Goal: Transaction & Acquisition: Complete application form

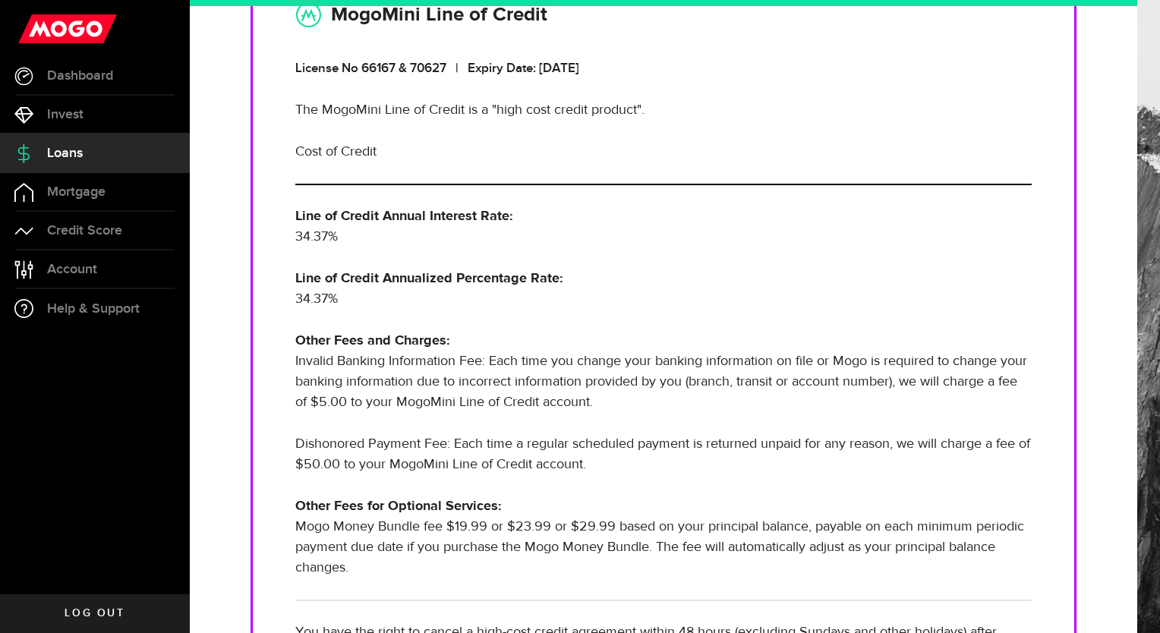
scroll to position [456, 0]
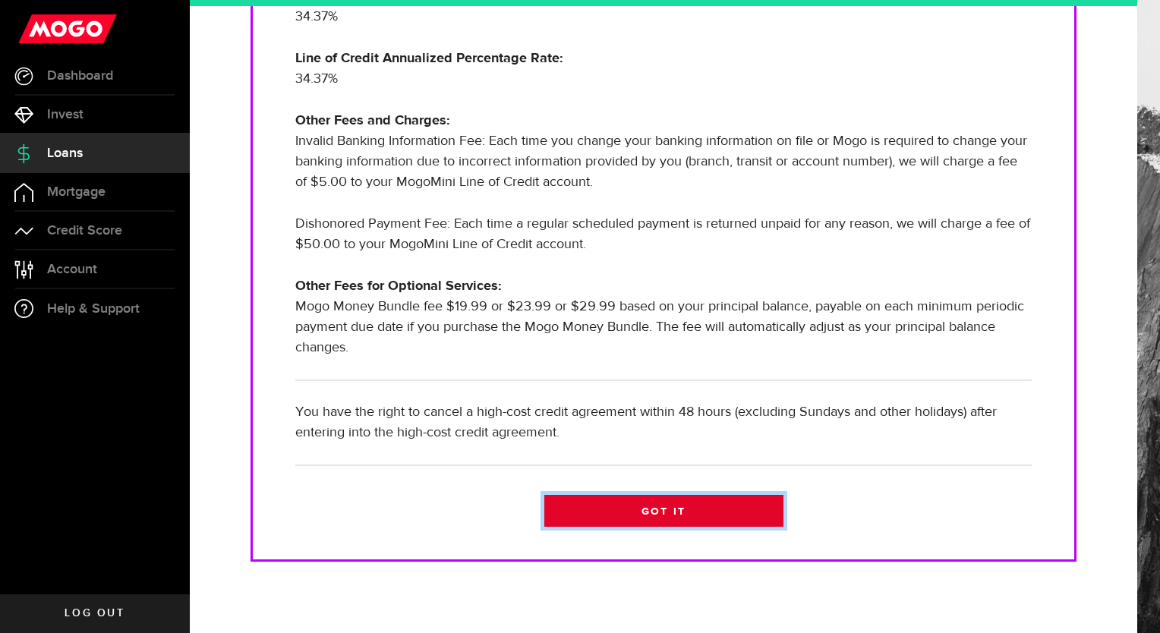
click at [692, 509] on link "Got it" at bounding box center [663, 511] width 239 height 32
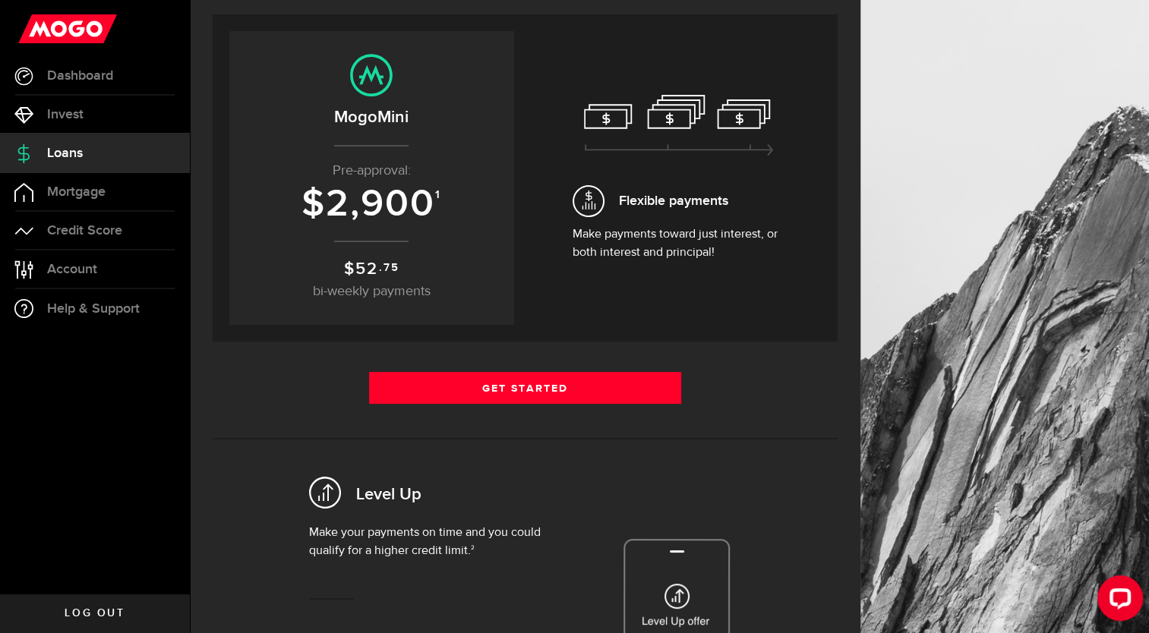
scroll to position [152, 0]
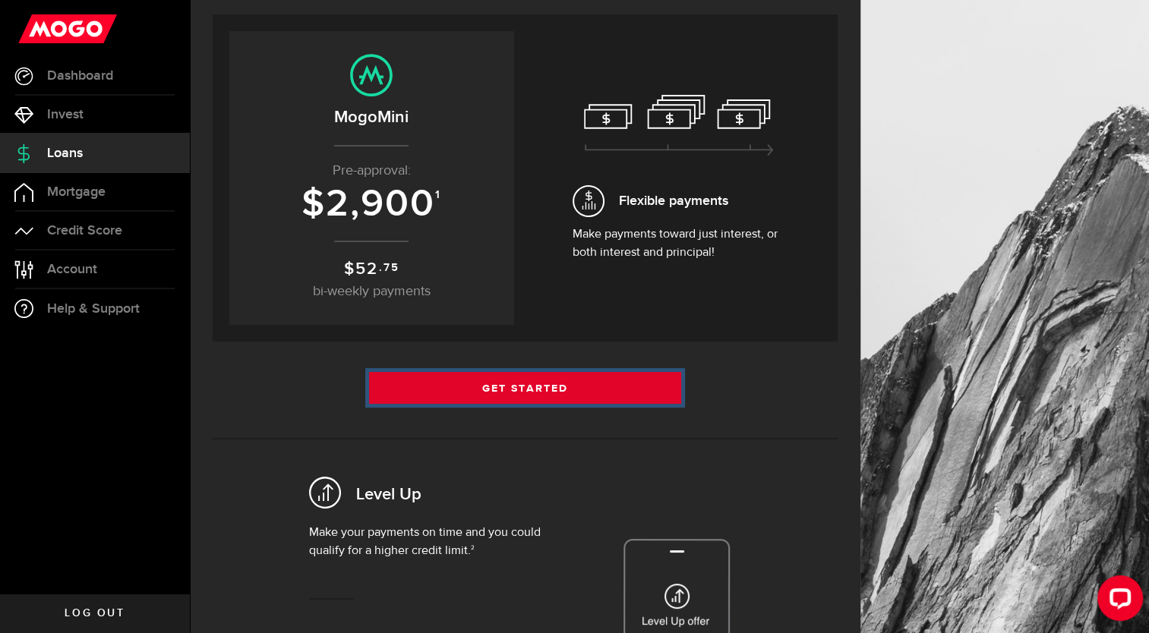
click at [615, 394] on link "Get Started" at bounding box center [525, 388] width 313 height 32
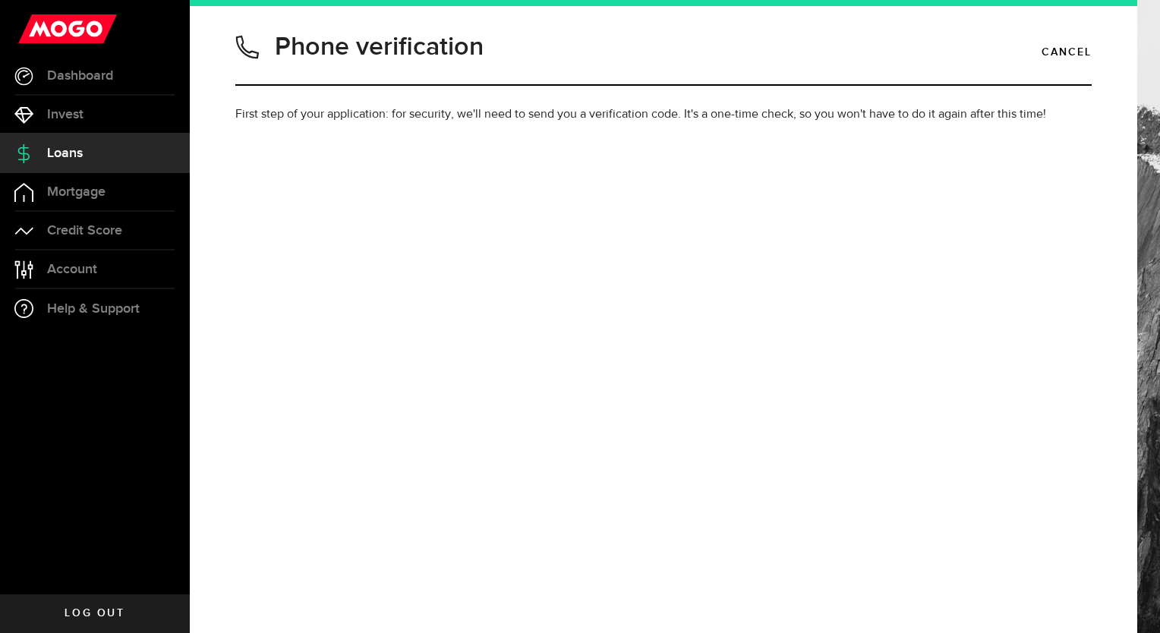
type input "4318668403"
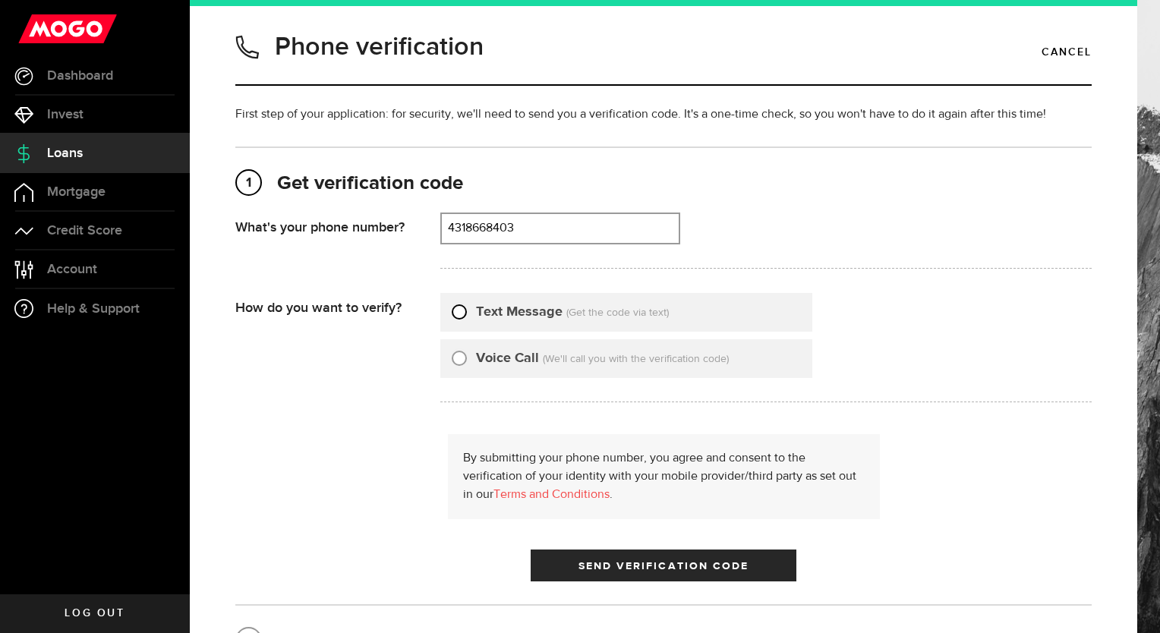
click at [457, 314] on input "Text Message" at bounding box center [459, 309] width 15 height 15
radio input "true"
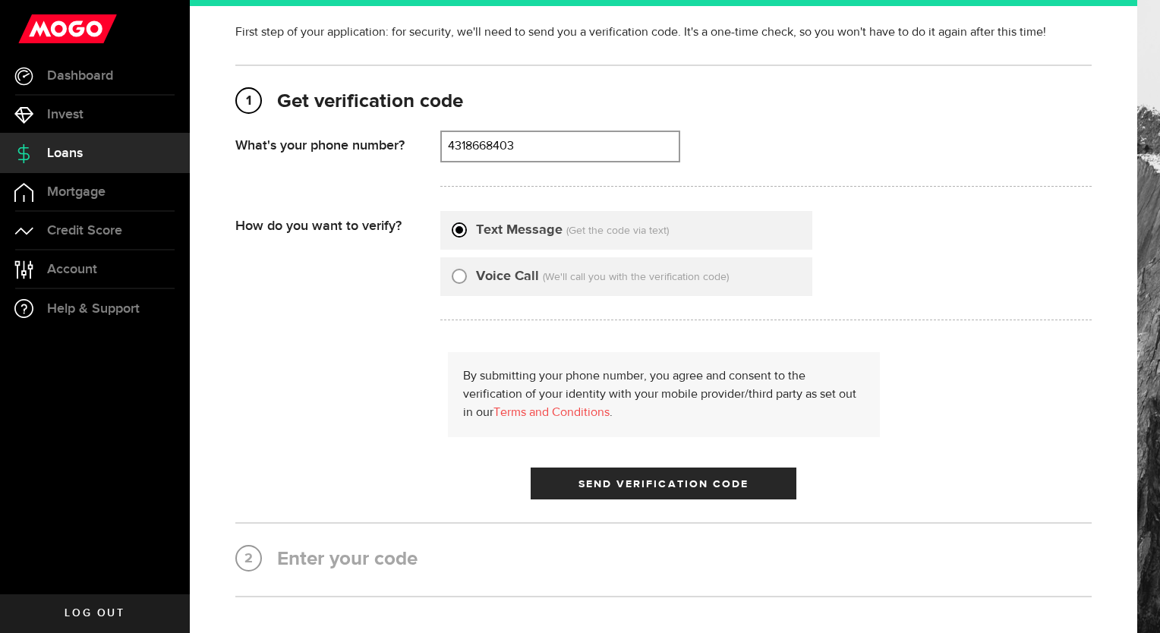
scroll to position [195, 0]
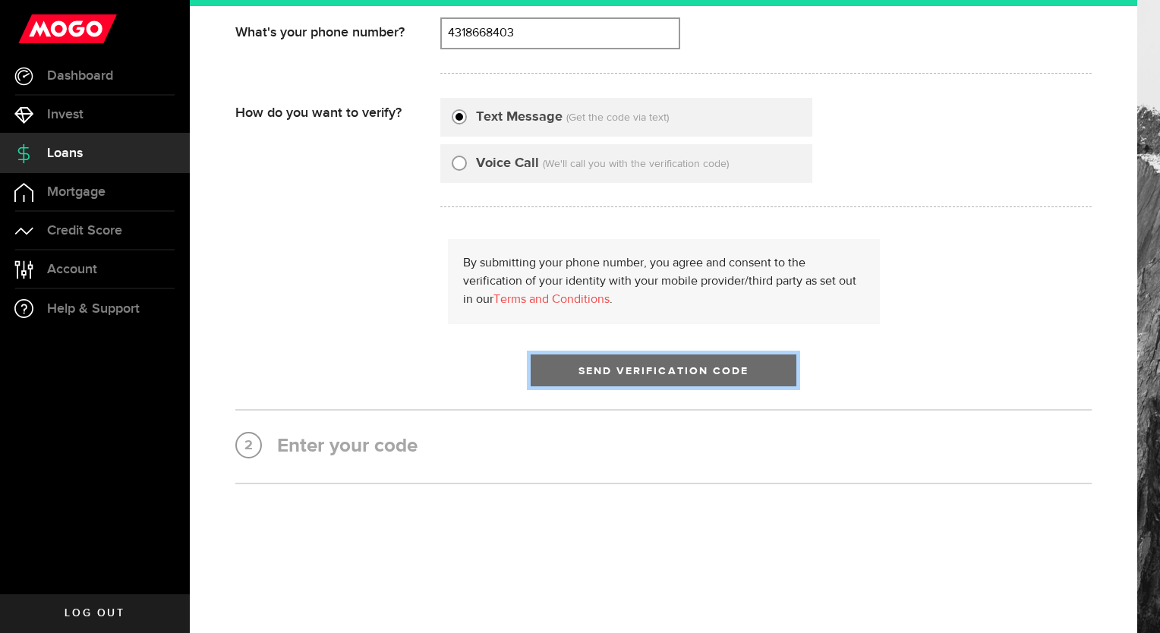
click at [645, 373] on span "Send Verification Code" at bounding box center [664, 371] width 171 height 11
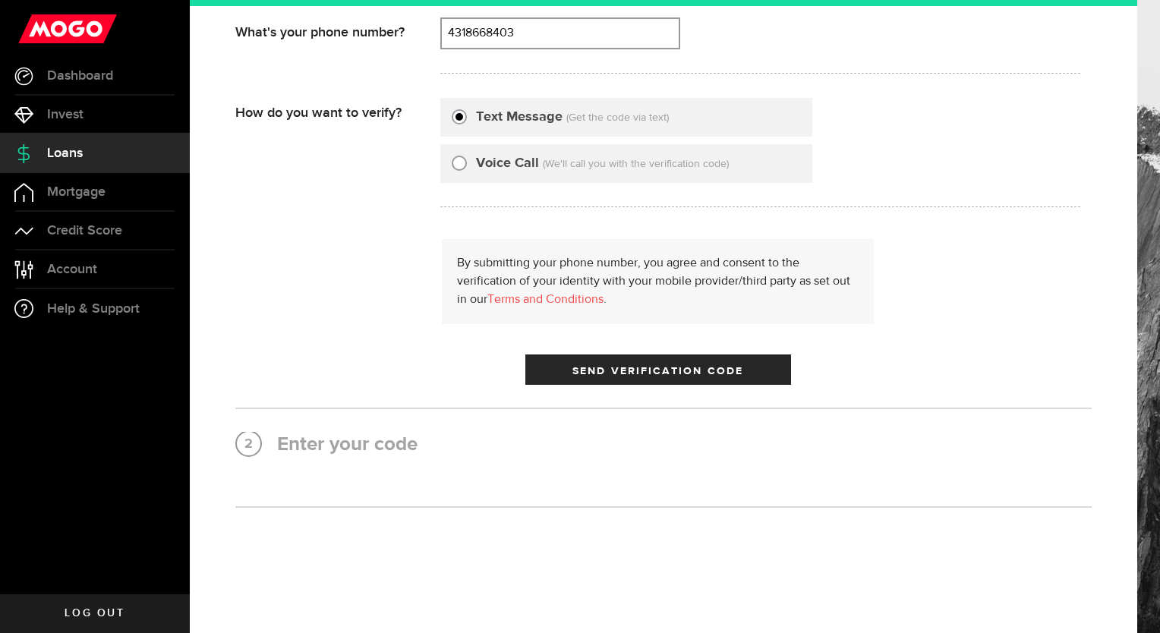
scroll to position [0, 0]
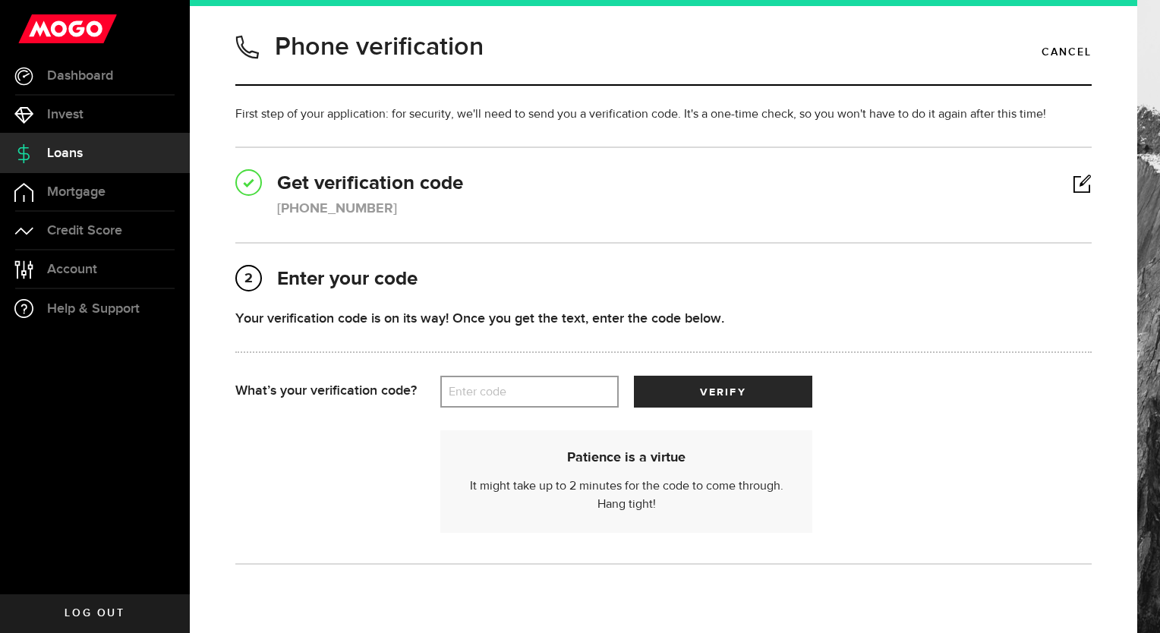
click at [500, 387] on label "Enter code" at bounding box center [529, 392] width 178 height 31
click at [500, 387] on input "Enter code" at bounding box center [529, 392] width 178 height 32
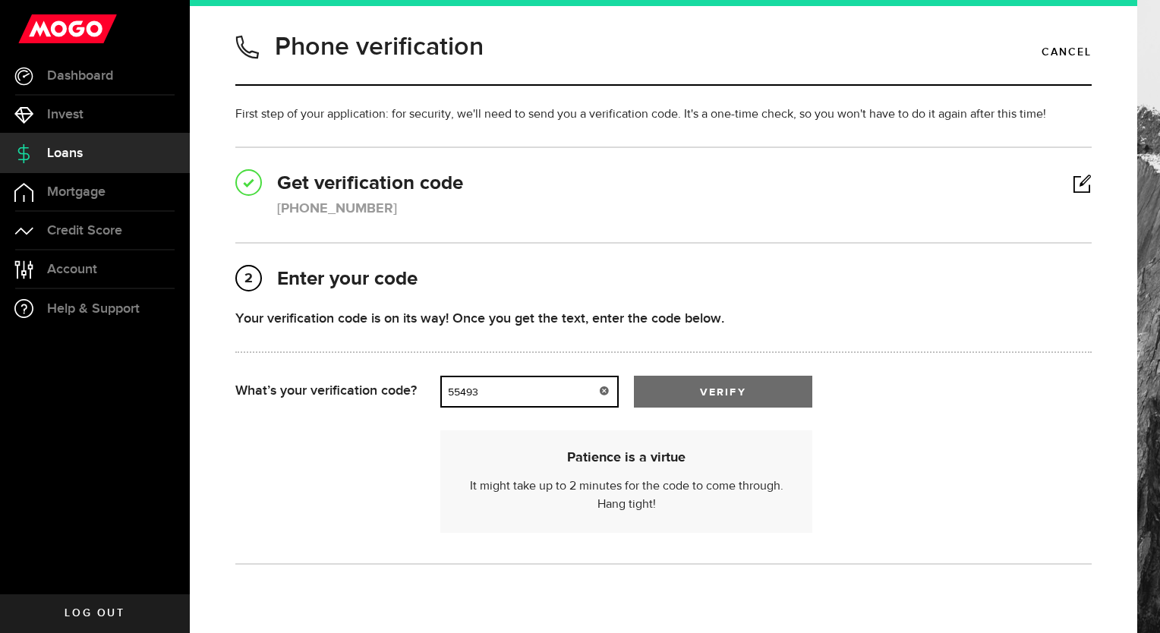
type input "55493"
click at [747, 401] on button "verify" at bounding box center [723, 392] width 178 height 32
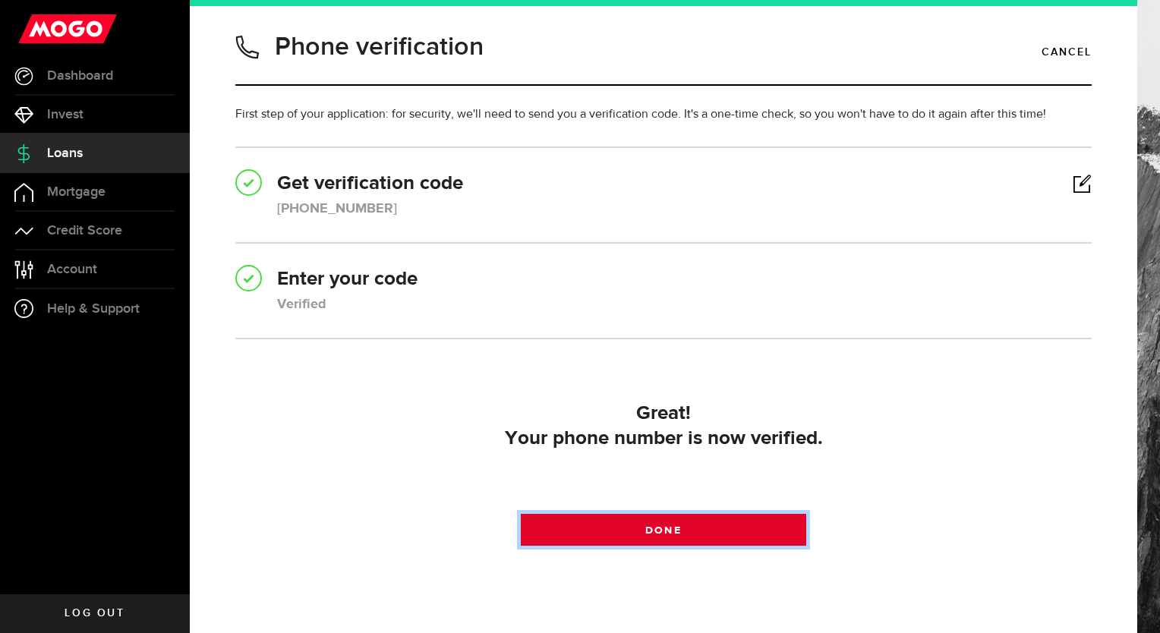
click at [736, 523] on link "Done" at bounding box center [663, 530] width 285 height 32
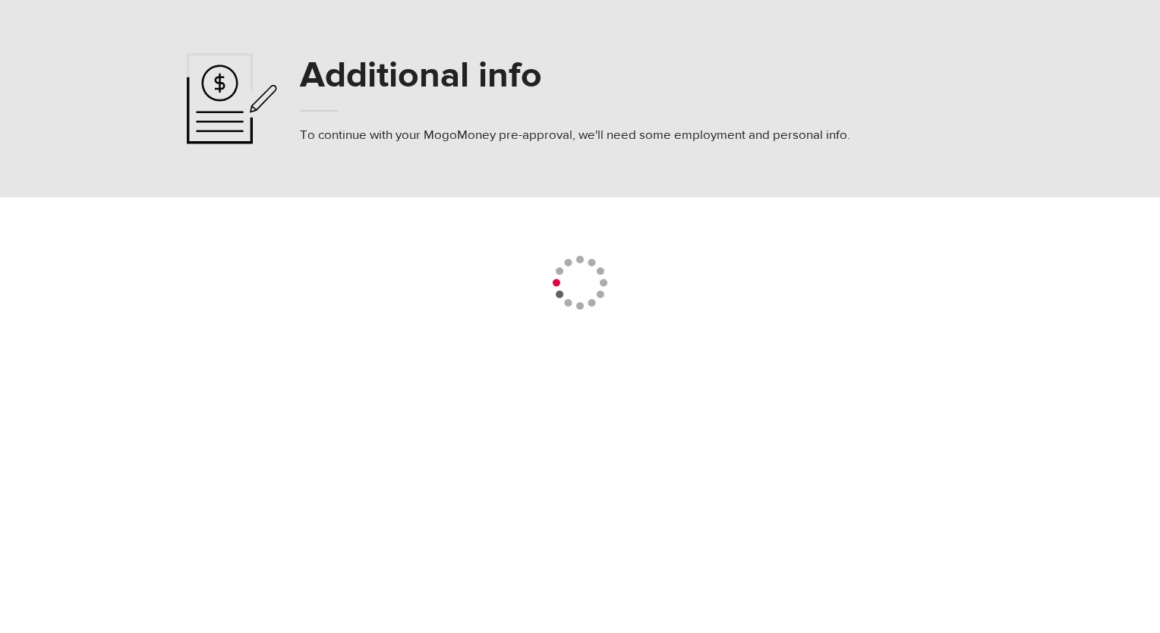
select select
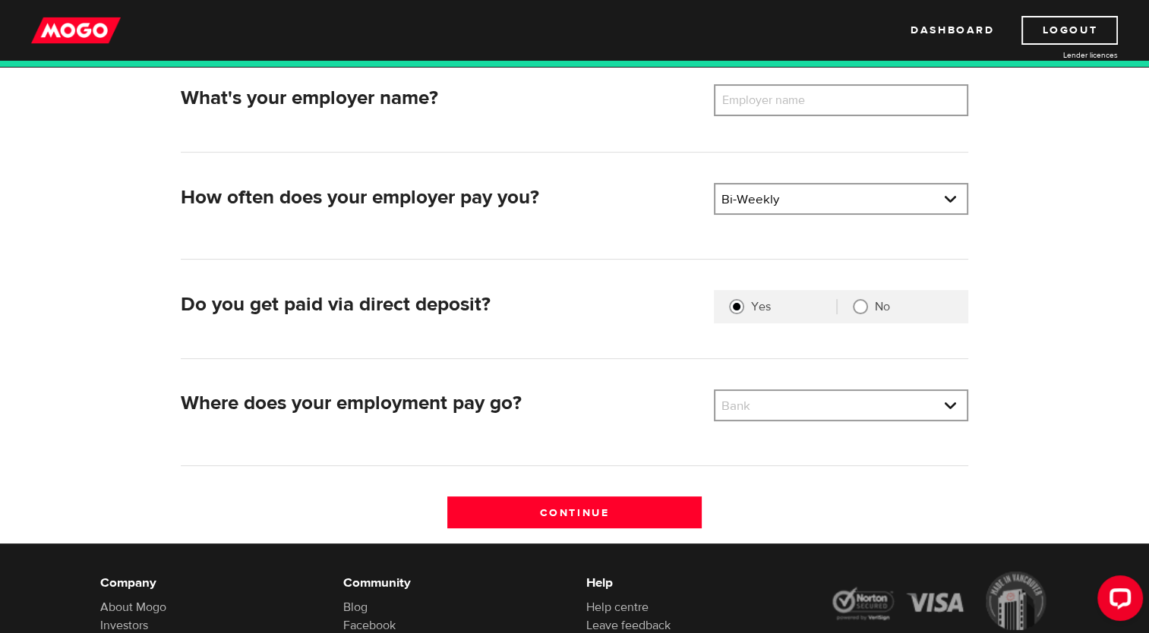
scroll to position [152, 0]
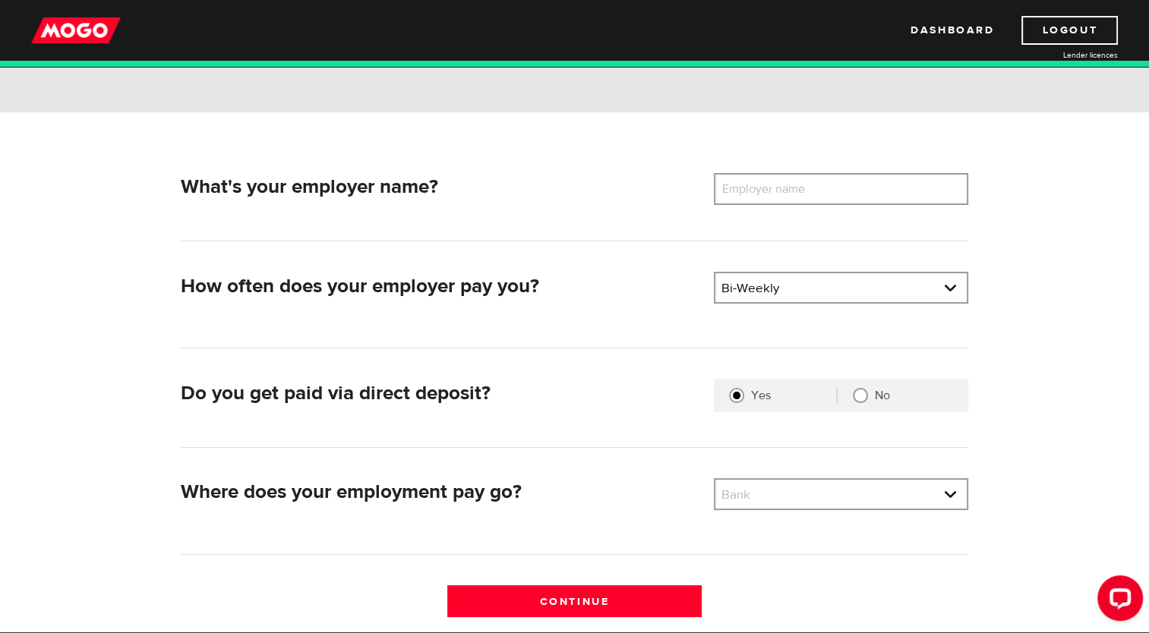
click at [756, 191] on label "Employer name" at bounding box center [775, 189] width 122 height 32
click at [756, 191] on input "Employer name" at bounding box center [841, 189] width 254 height 32
type input "w"
type input "WRHA"
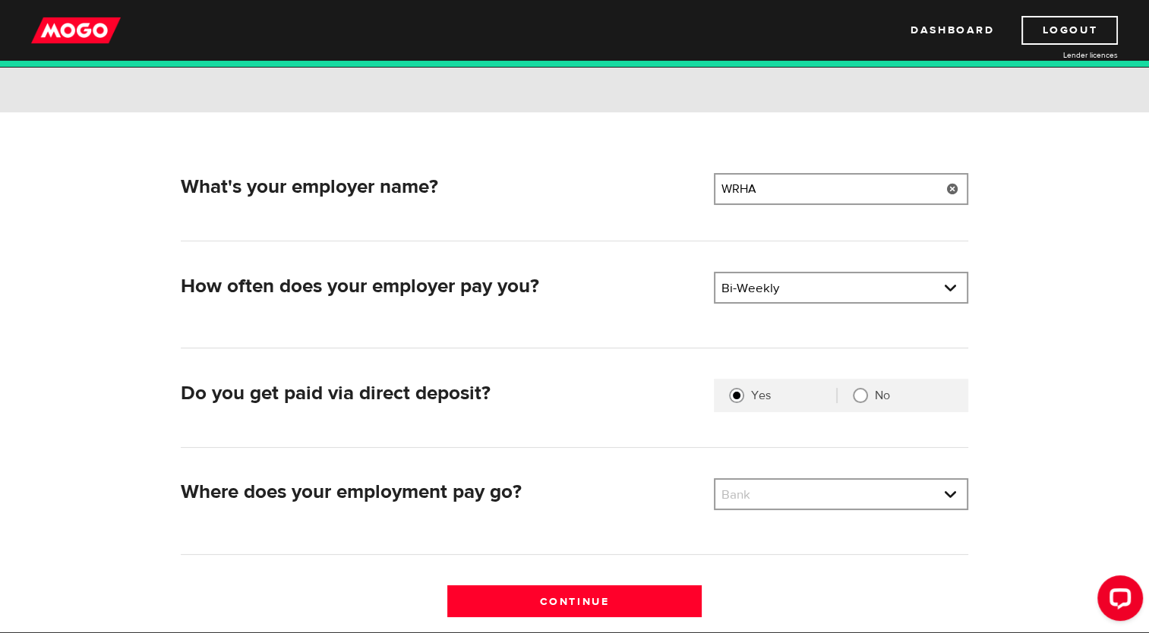
click at [784, 330] on div "How often does your employer pay you? Pay frequency Please select the frequency…" at bounding box center [574, 310] width 787 height 77
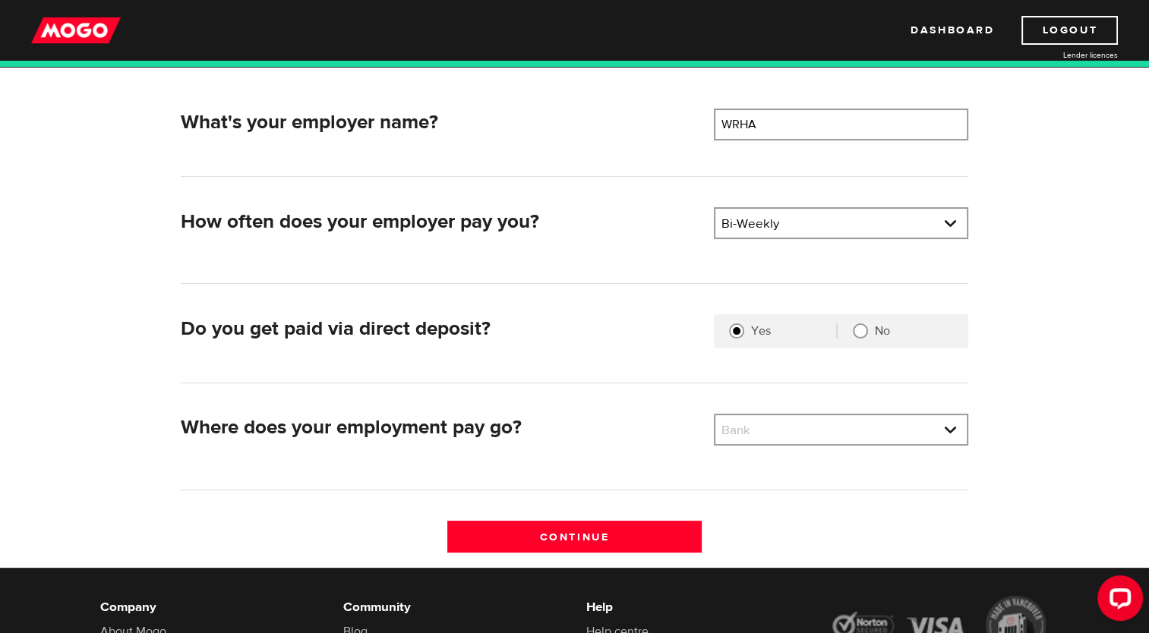
scroll to position [304, 0]
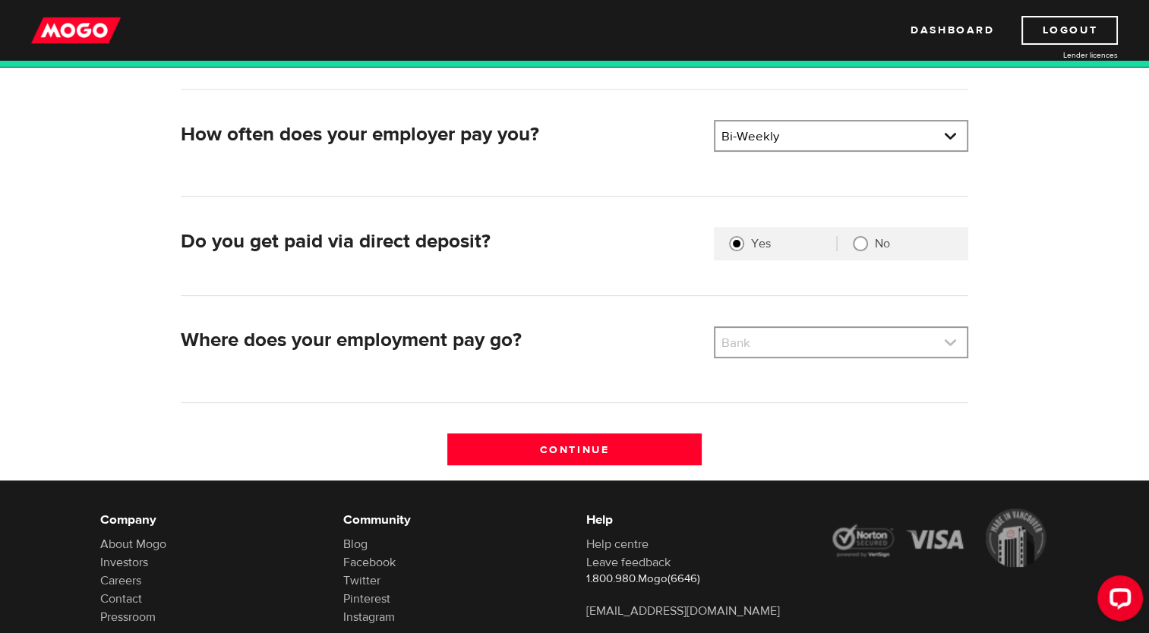
click at [791, 346] on link at bounding box center [840, 342] width 251 height 29
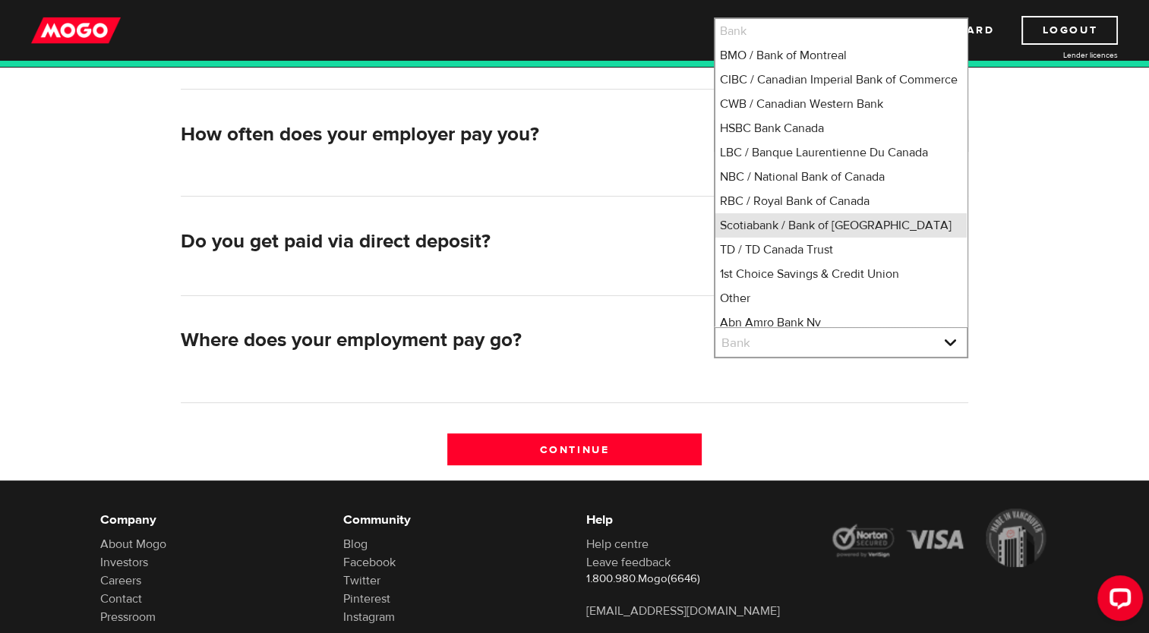
scroll to position [2, 0]
click at [790, 236] on li "Scotiabank / Bank of Nova Scotia" at bounding box center [840, 224] width 251 height 24
select select "2"
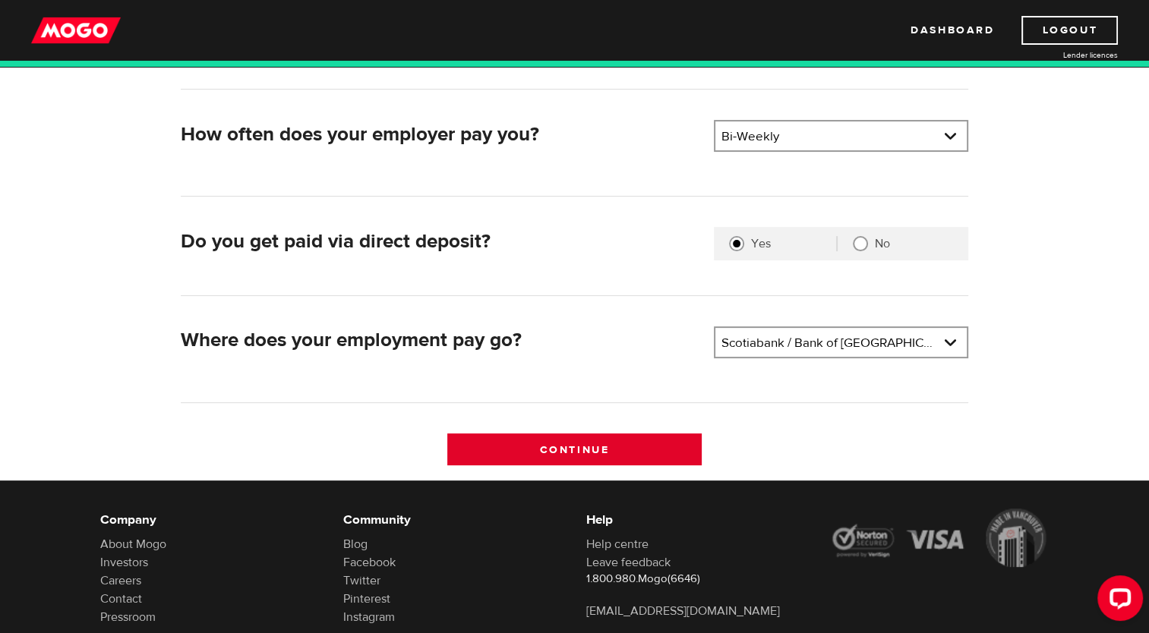
click at [644, 444] on input "Continue" at bounding box center [574, 450] width 254 height 32
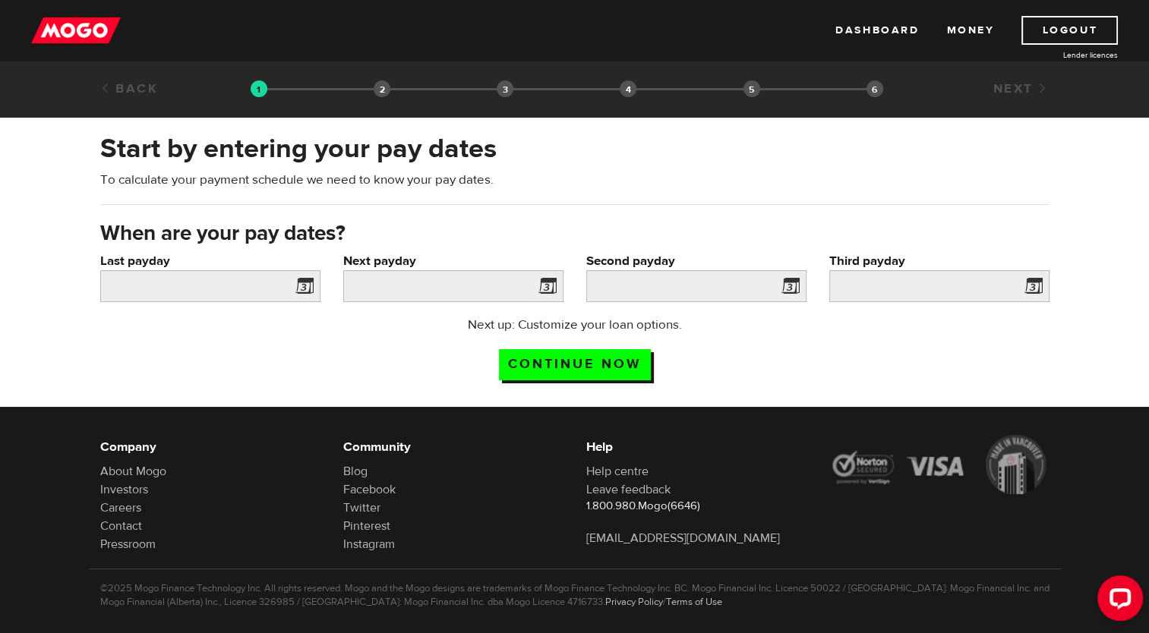
click at [299, 292] on span at bounding box center [301, 288] width 23 height 24
click at [304, 284] on span at bounding box center [301, 288] width 23 height 24
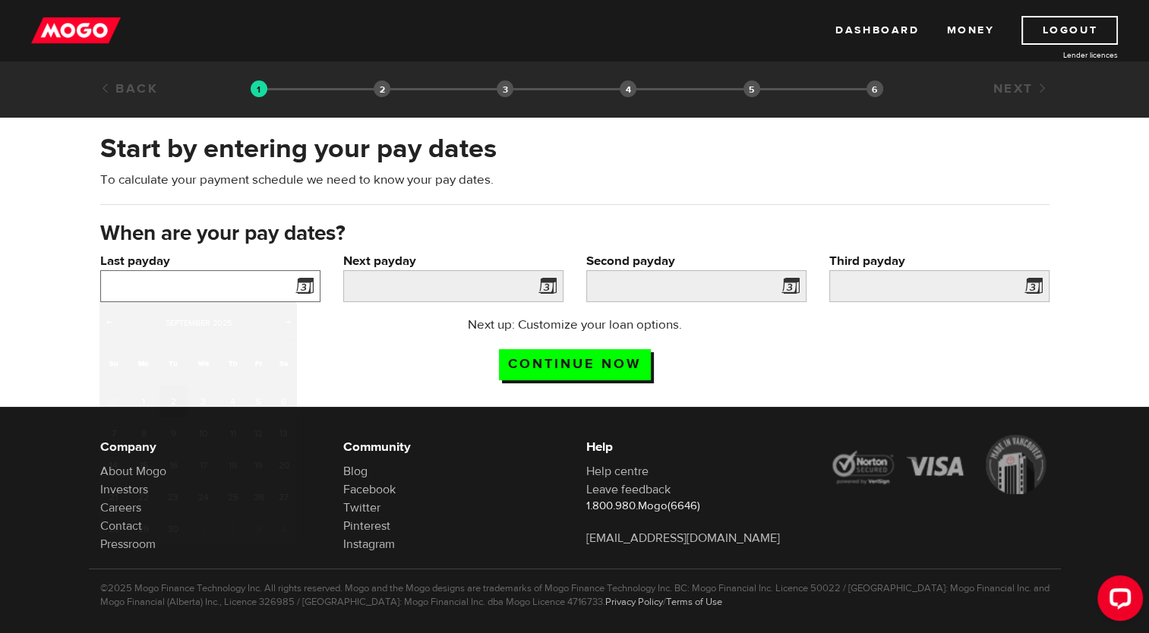
click at [194, 284] on input "Last payday" at bounding box center [210, 286] width 220 height 32
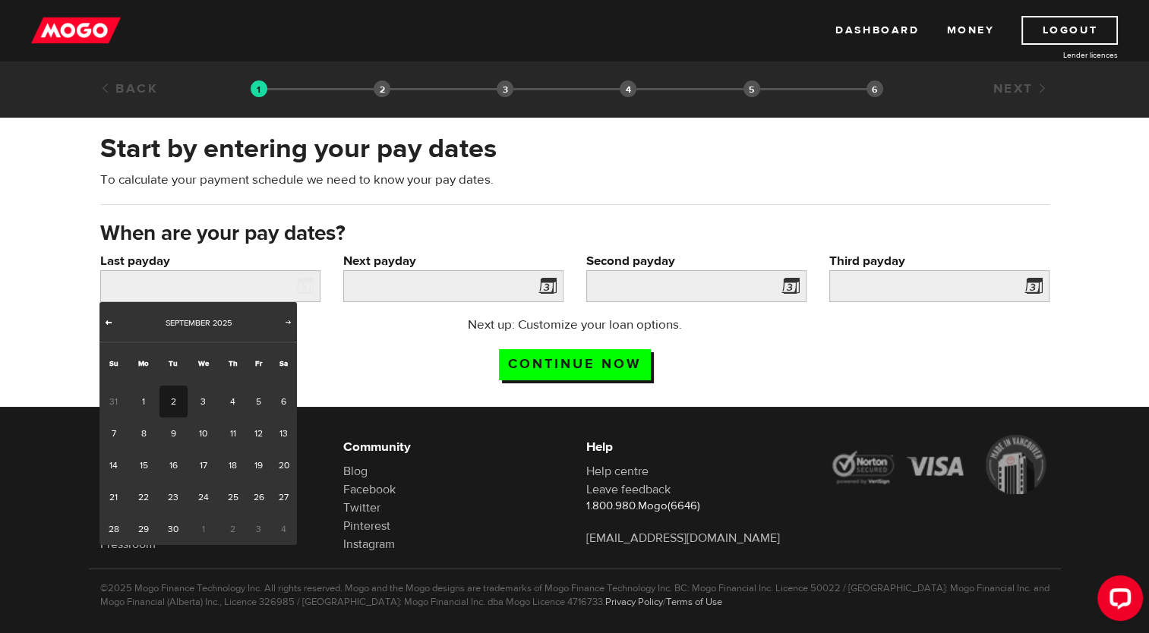
click at [110, 323] on span "Prev" at bounding box center [109, 322] width 12 height 12
click at [237, 501] on link "21" at bounding box center [233, 497] width 28 height 32
type input "2025/08/21"
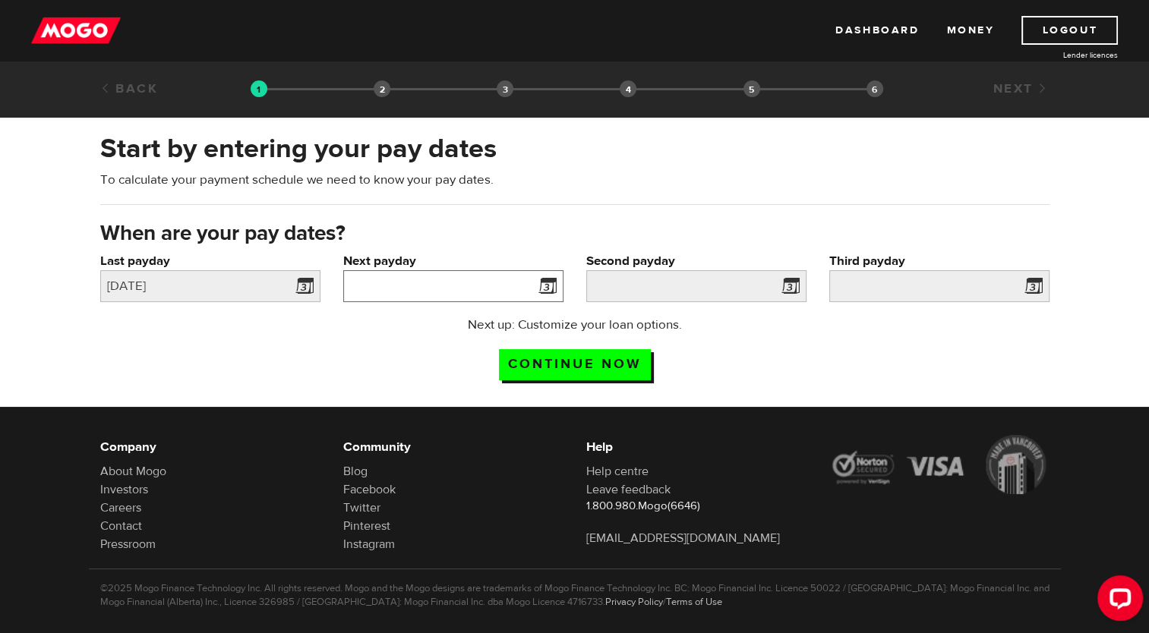
click at [441, 282] on input "Next payday" at bounding box center [453, 286] width 220 height 32
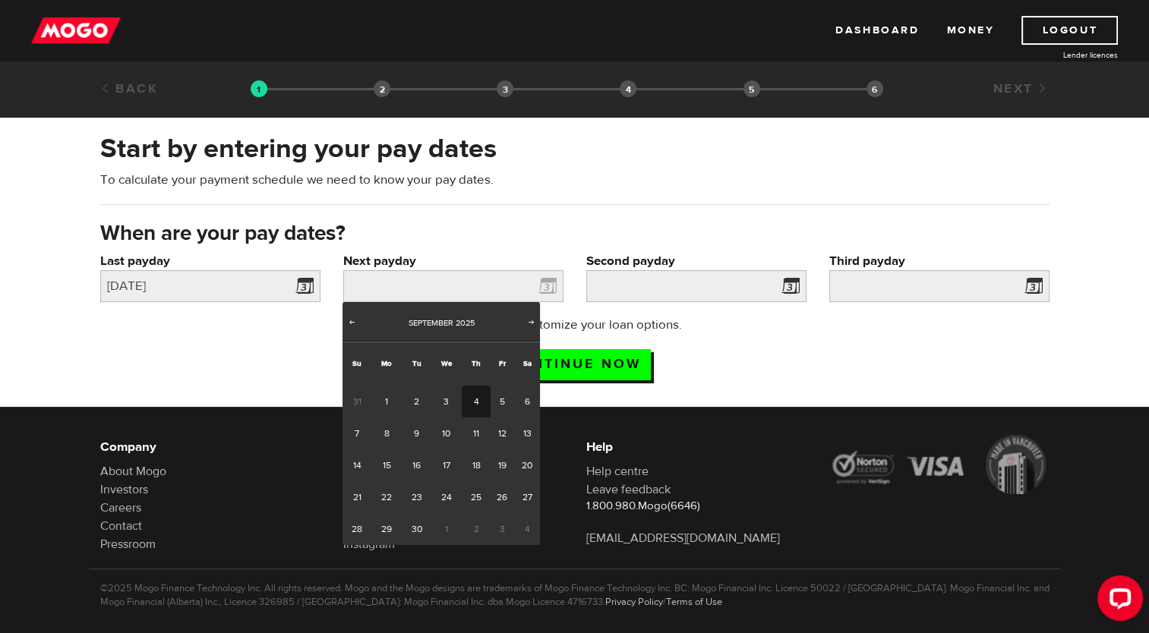
click at [470, 403] on link "4" at bounding box center [476, 402] width 28 height 32
type input "2025/09/04"
type input "2025/9/18"
type input "2025/10/2"
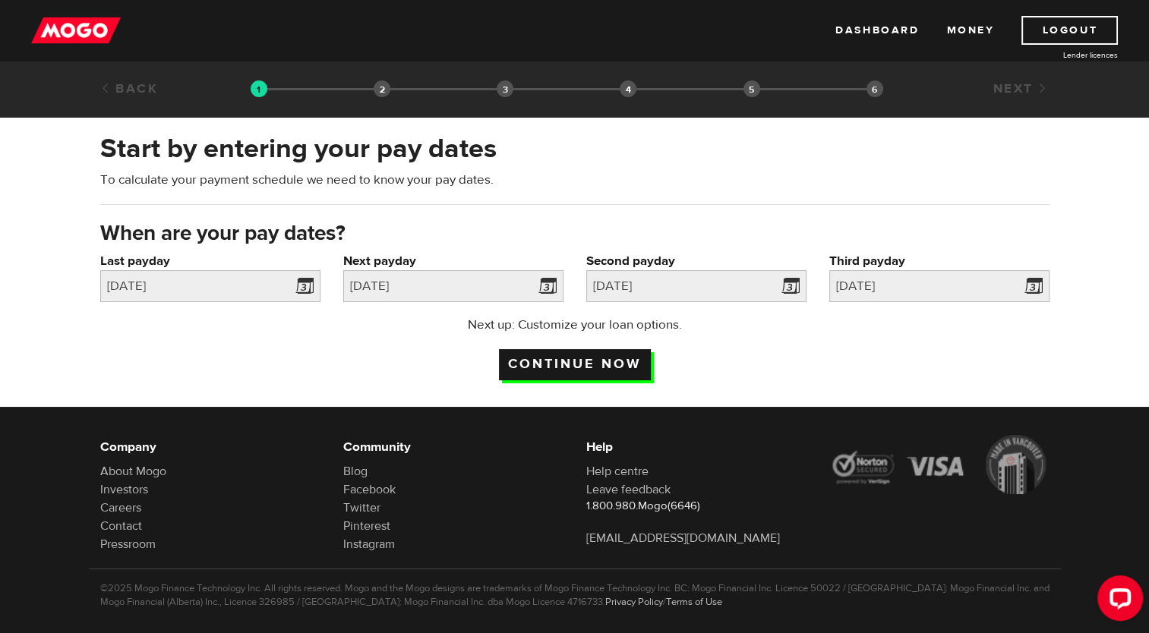
click at [579, 371] on input "Continue now" at bounding box center [575, 364] width 152 height 31
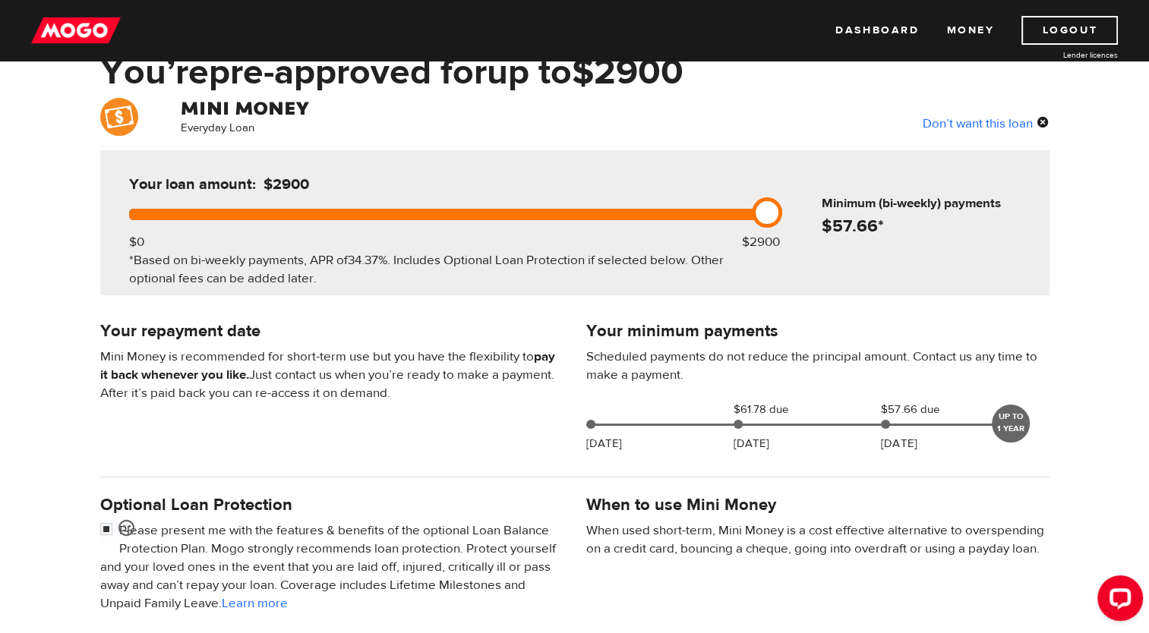
scroll to position [76, 0]
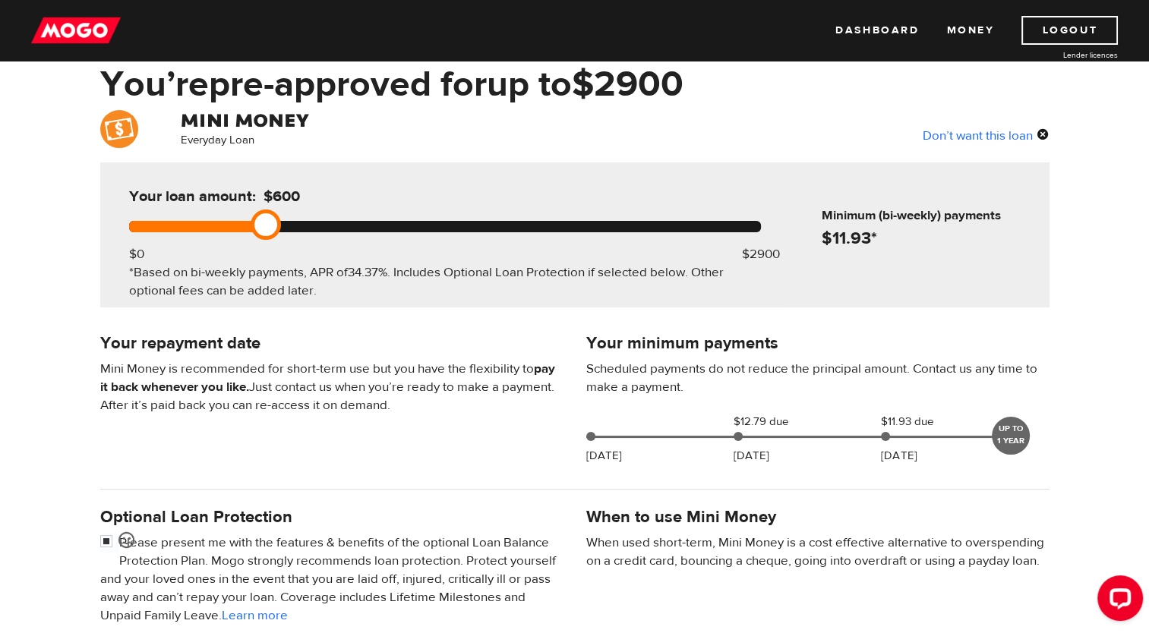
drag, startPoint x: 765, startPoint y: 220, endPoint x: 248, endPoint y: 248, distance: 517.8
click at [248, 248] on div "Your loan amount: $600 $0 $2900 *Based on bi-weekly payments, APR of 34.37% . I…" at bounding box center [444, 234] width 677 height 145
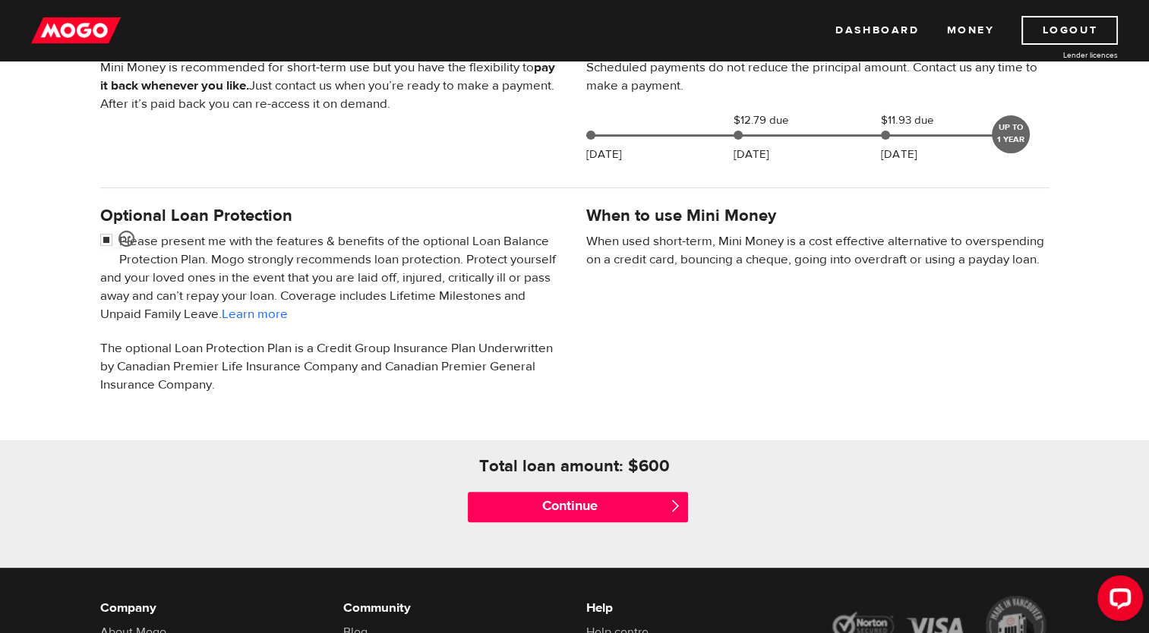
scroll to position [456, 0]
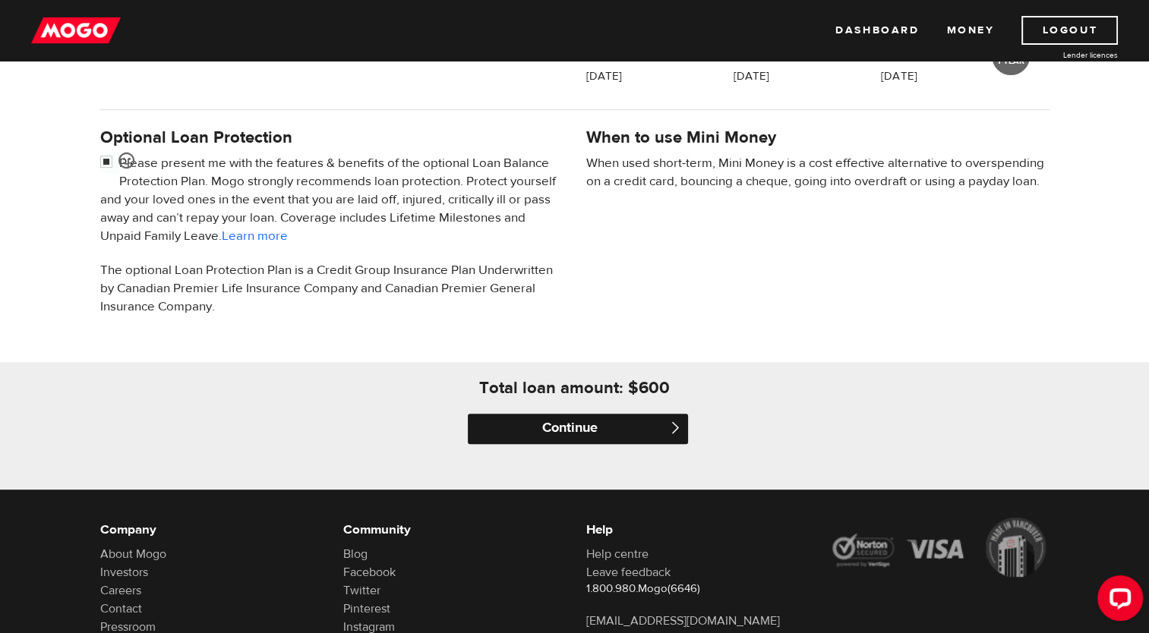
click at [550, 430] on input "Continue" at bounding box center [578, 429] width 220 height 30
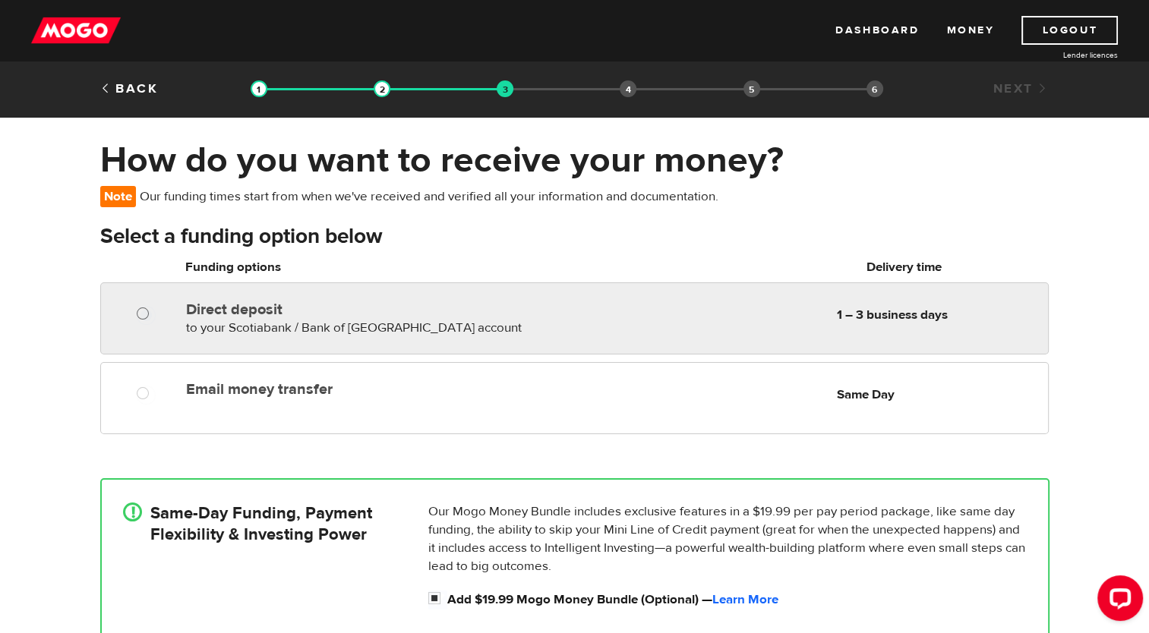
radio input "true"
click at [147, 320] on input "Direct deposit" at bounding box center [146, 315] width 19 height 19
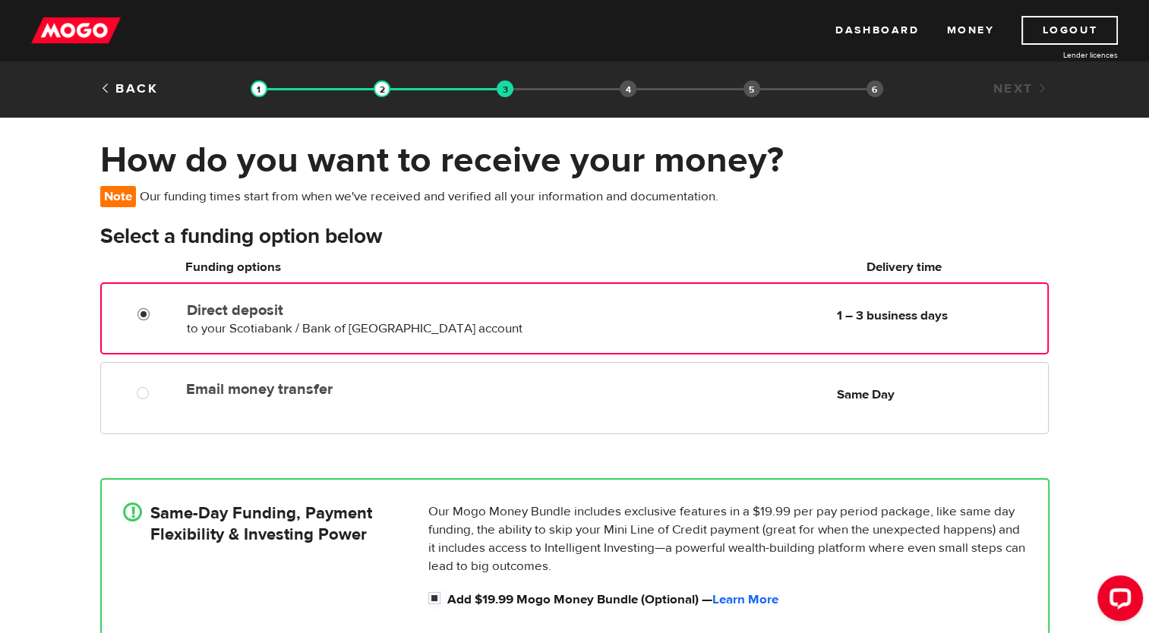
click at [149, 317] on input "Direct deposit" at bounding box center [146, 316] width 19 height 19
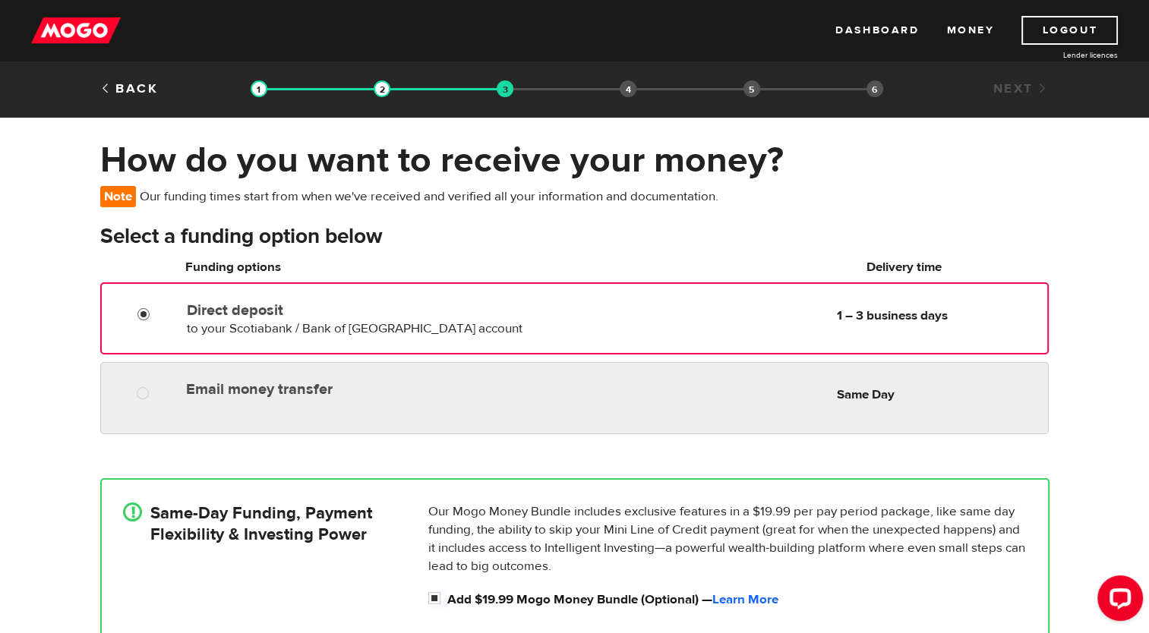
radio input "true"
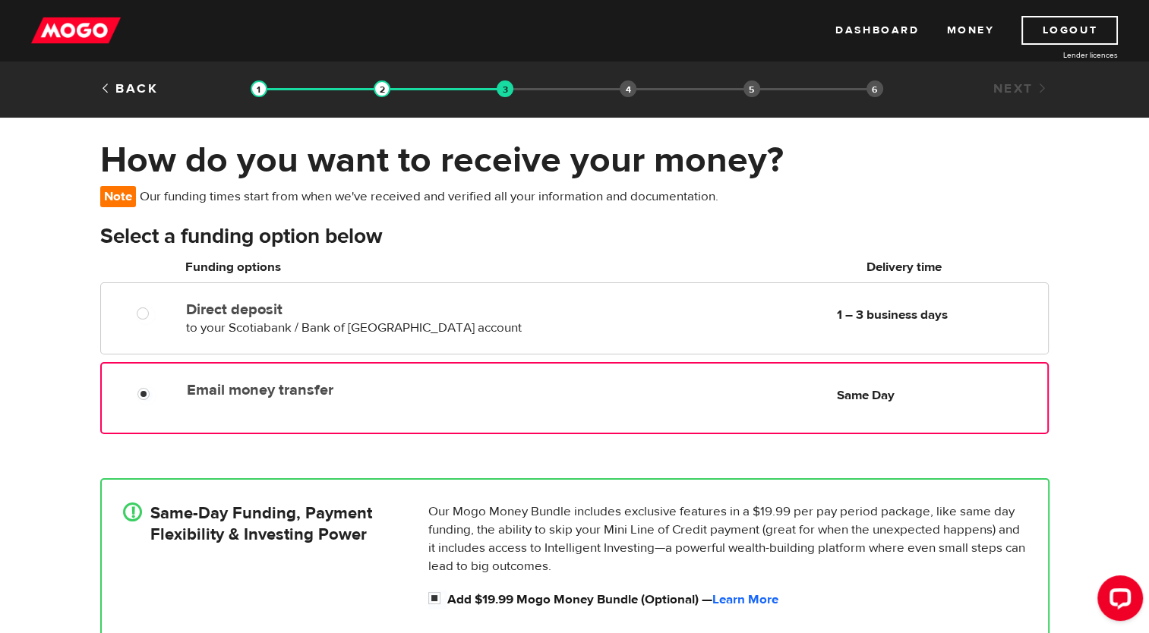
click at [145, 383] on div at bounding box center [141, 390] width 91 height 30
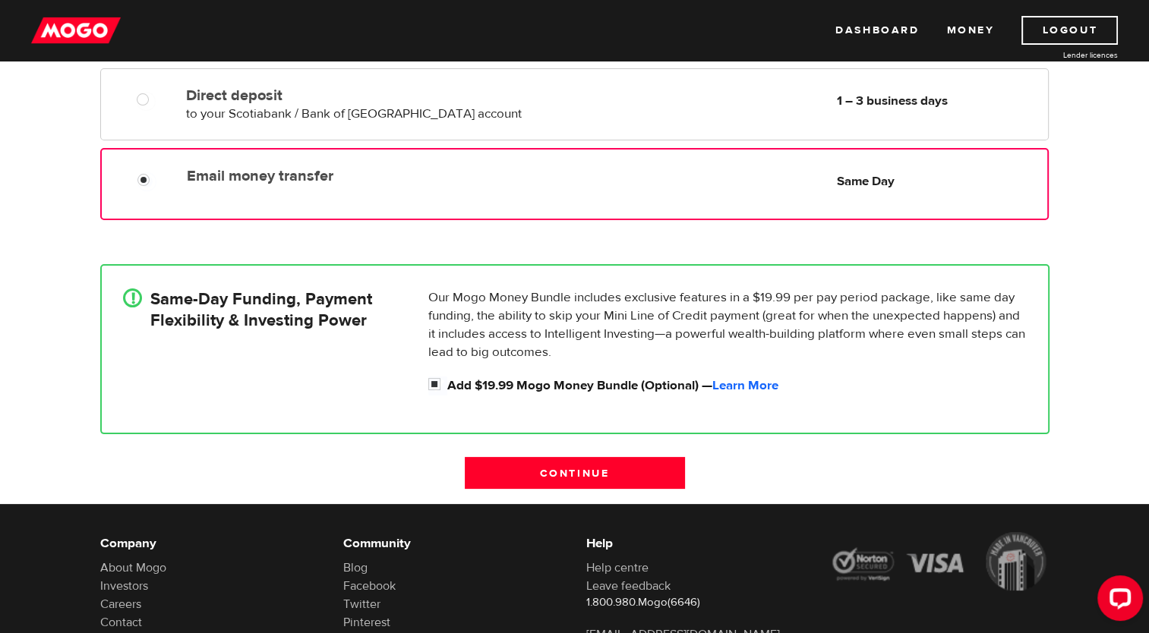
scroll to position [228, 0]
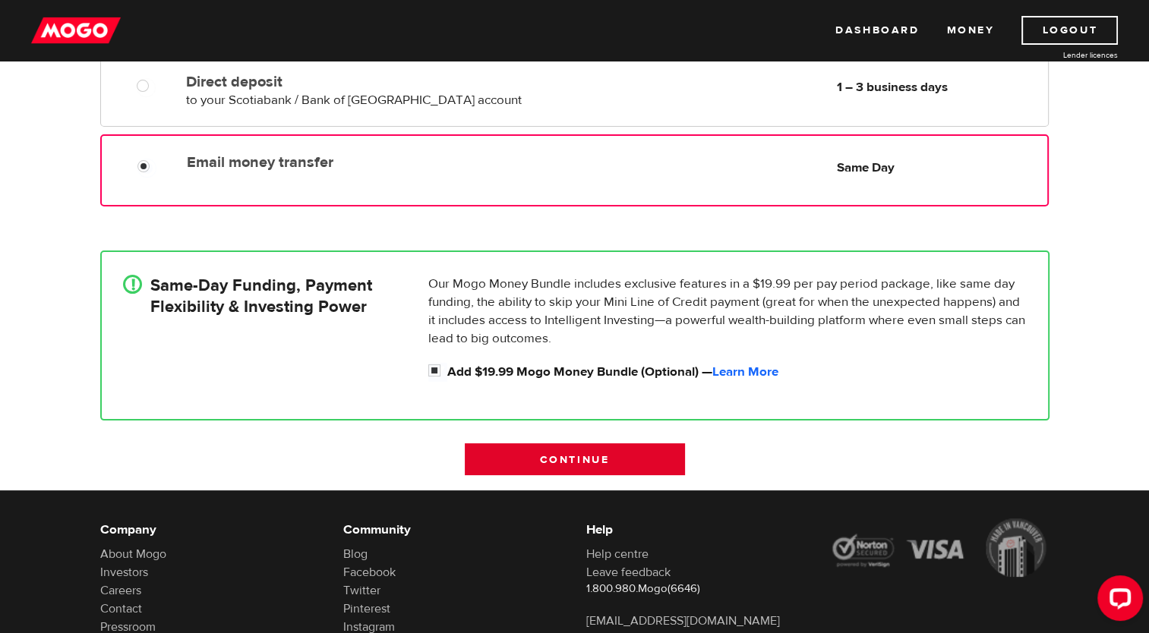
click at [602, 465] on input "Continue" at bounding box center [575, 459] width 220 height 32
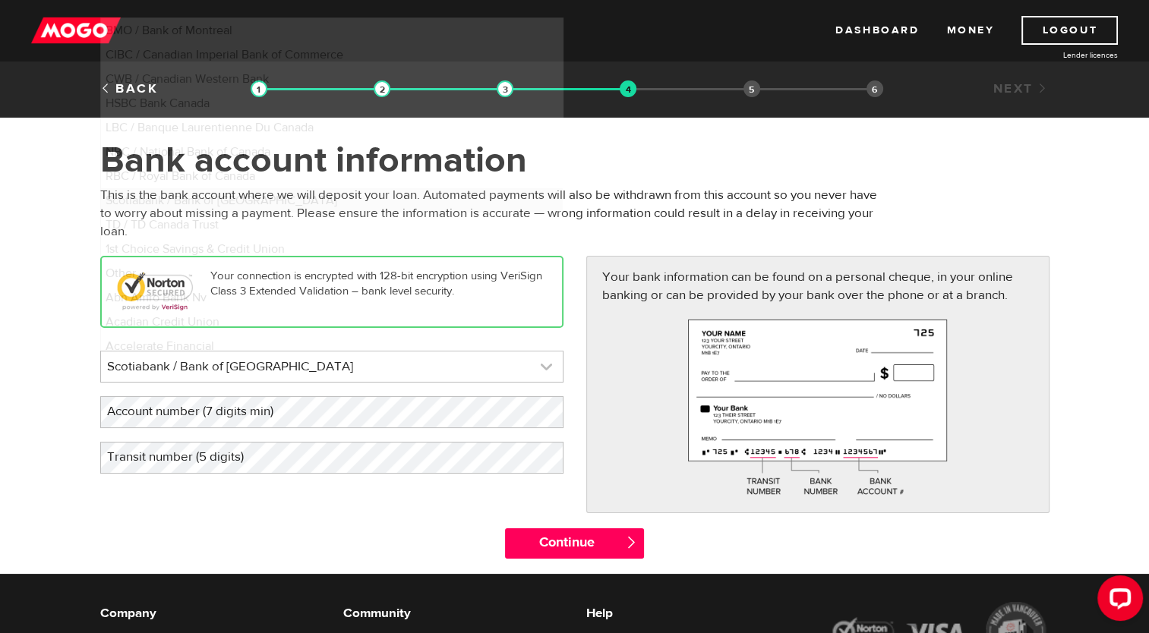
click at [196, 371] on link at bounding box center [332, 367] width 462 height 30
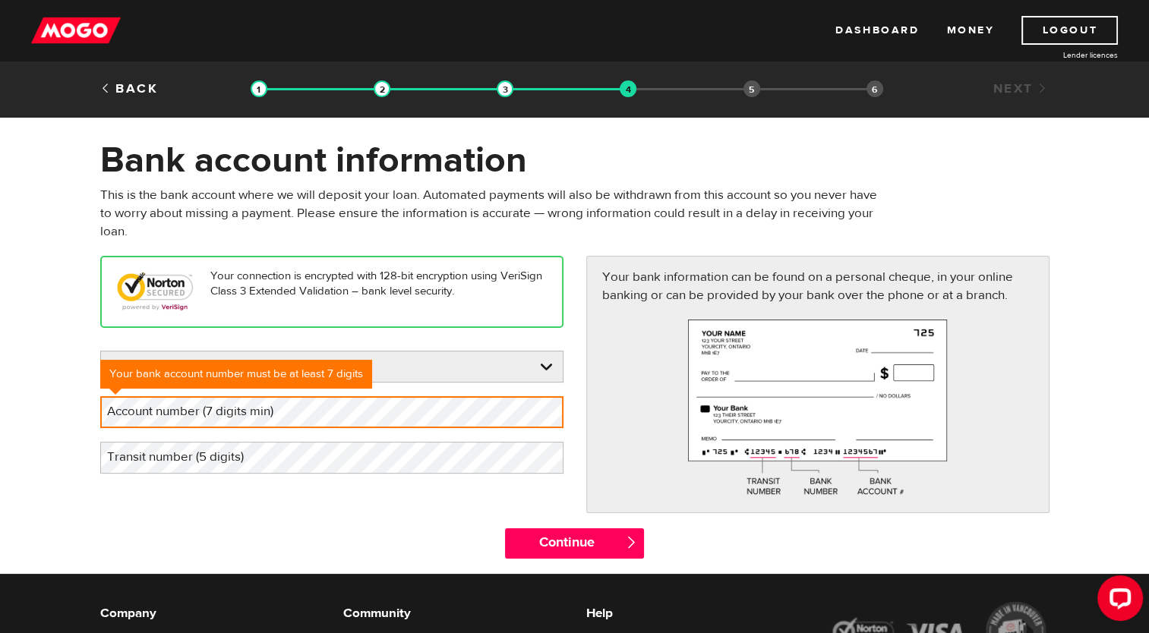
click at [213, 461] on label "Transit number (5 digits)" at bounding box center [187, 457] width 175 height 31
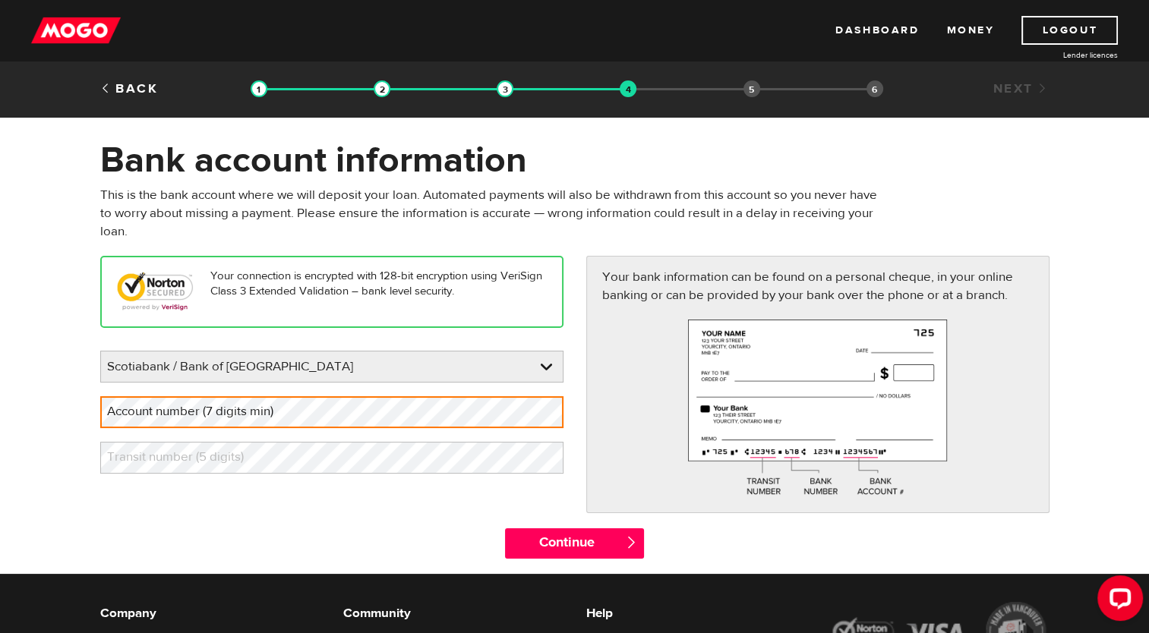
click at [241, 416] on label "Account number (7 digits min)" at bounding box center [202, 411] width 204 height 31
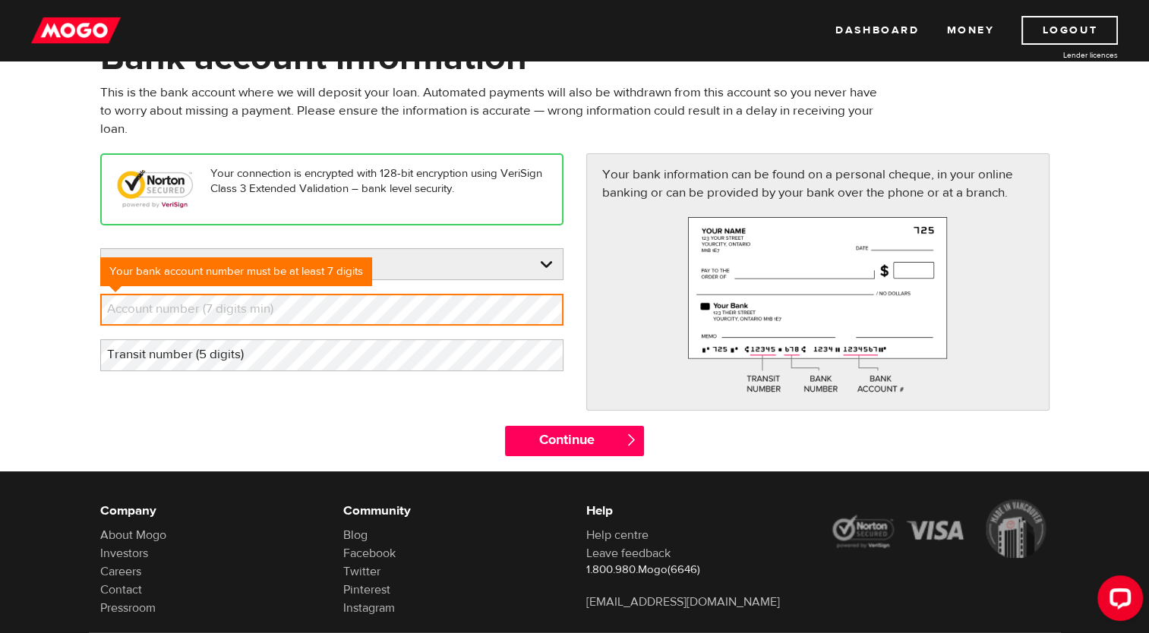
scroll to position [76, 0]
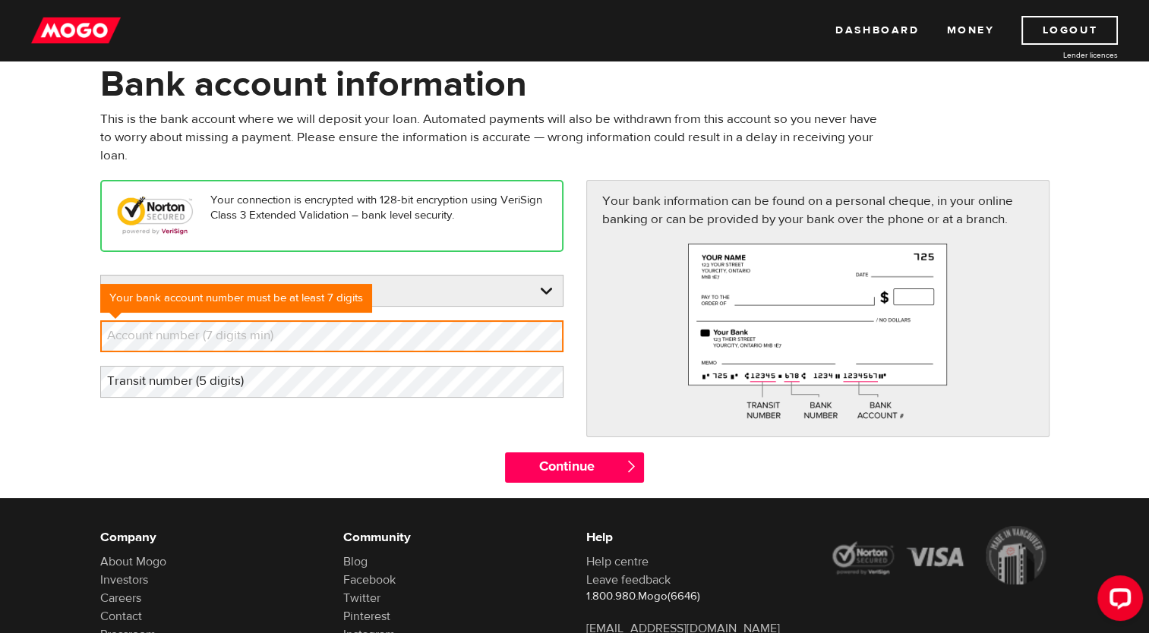
click at [153, 394] on label "Transit number (5 digits)" at bounding box center [187, 381] width 175 height 31
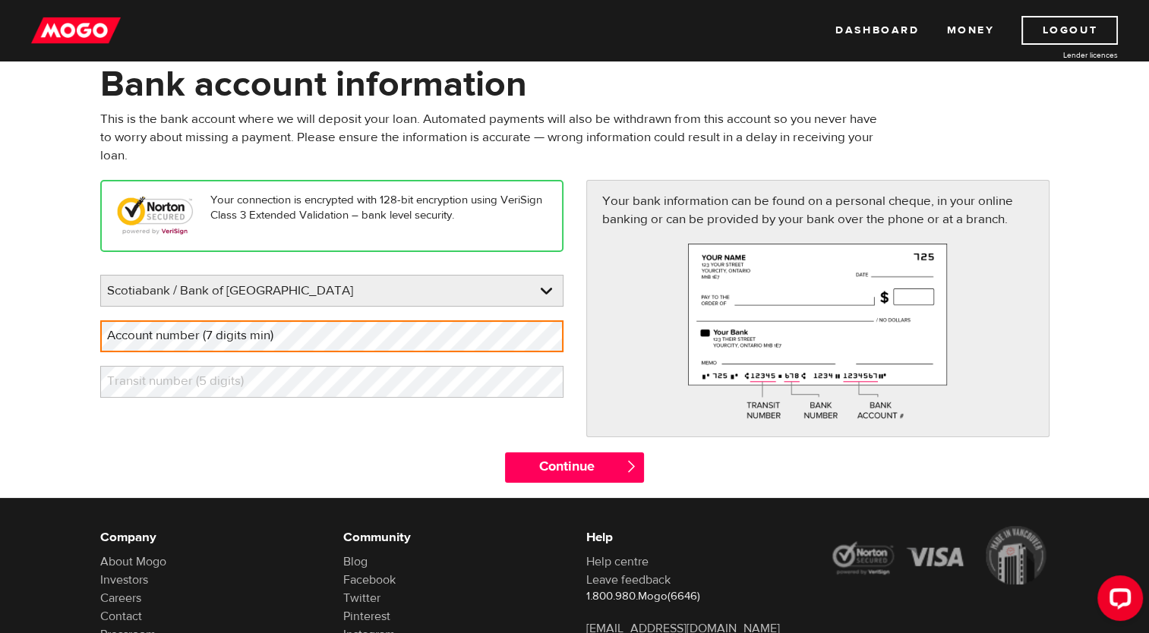
click at [155, 380] on label "Transit number (5 digits)" at bounding box center [187, 381] width 175 height 31
click at [143, 345] on label "Account number (7 digits min)" at bounding box center [202, 335] width 204 height 31
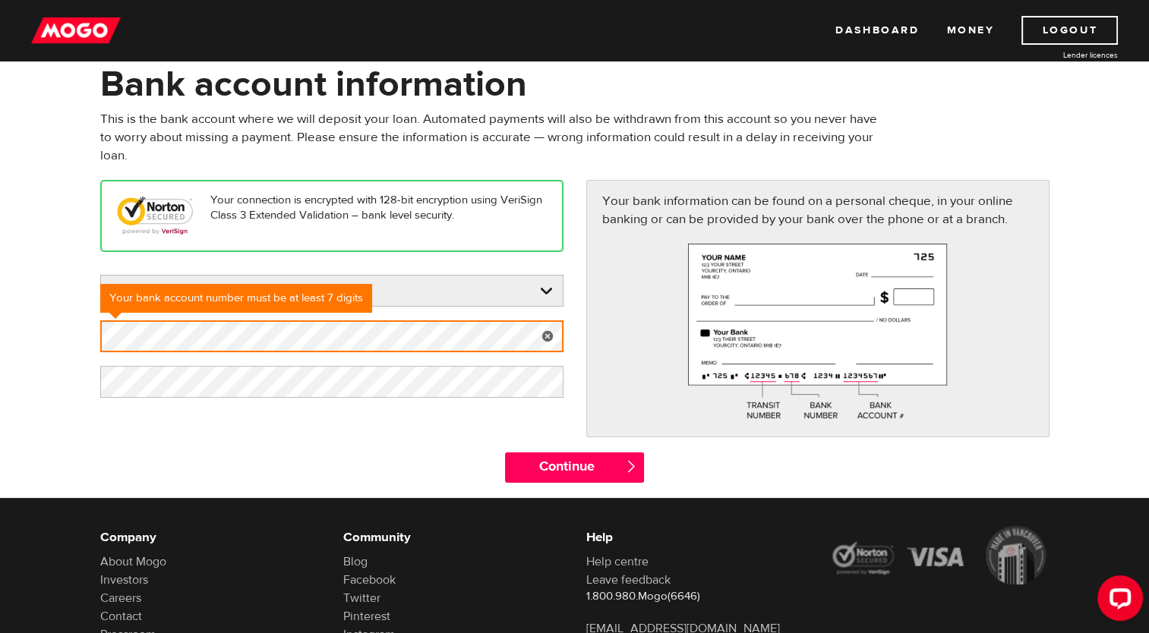
click at [393, 436] on div "Your connection is encrypted with 128-bit encryption using VeriSign Class 3 Ext…" at bounding box center [575, 316] width 972 height 272
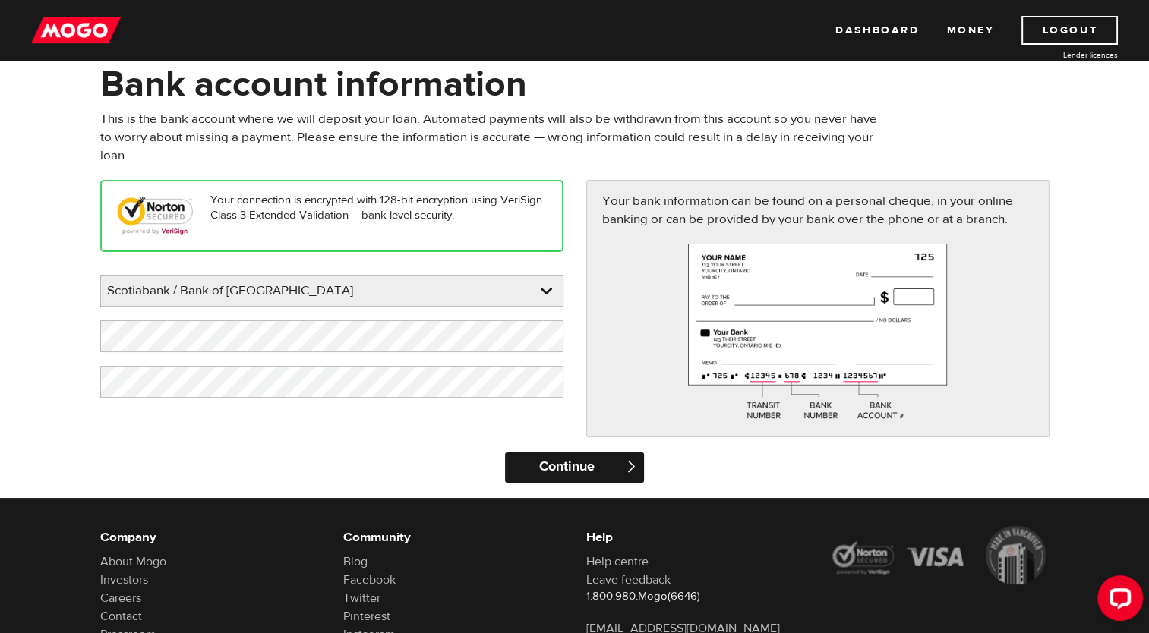
click at [618, 468] on input "Continue" at bounding box center [574, 468] width 139 height 30
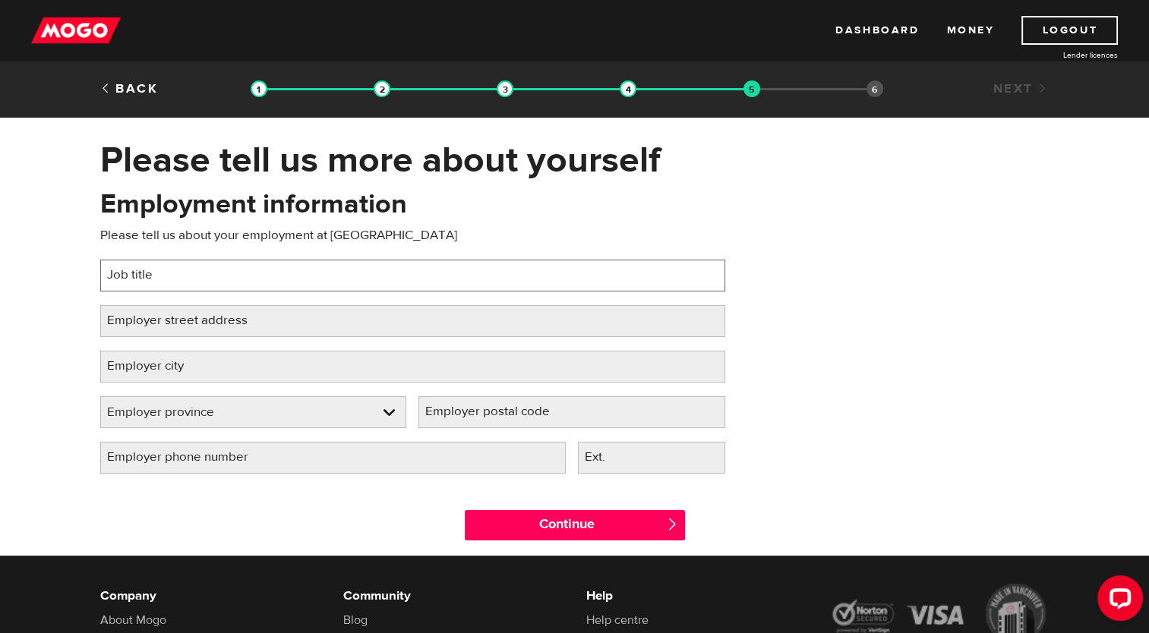
click at [195, 270] on input "Job title" at bounding box center [412, 276] width 625 height 32
click at [200, 271] on input "UNE" at bounding box center [412, 276] width 625 height 32
click at [120, 282] on input "UNE - Internationally Educa" at bounding box center [412, 276] width 625 height 32
click at [120, 281] on input "UNE - Internationally Educa" at bounding box center [412, 276] width 625 height 32
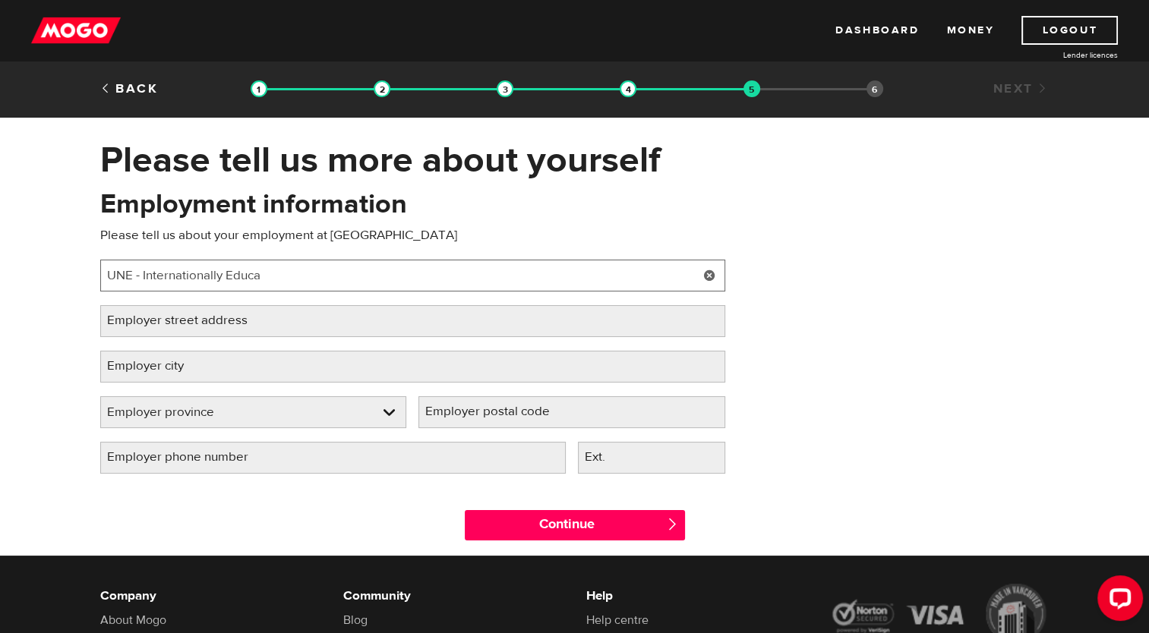
type input "u"
type input "Undergraduate Nurse Employee- Registered Nurse"
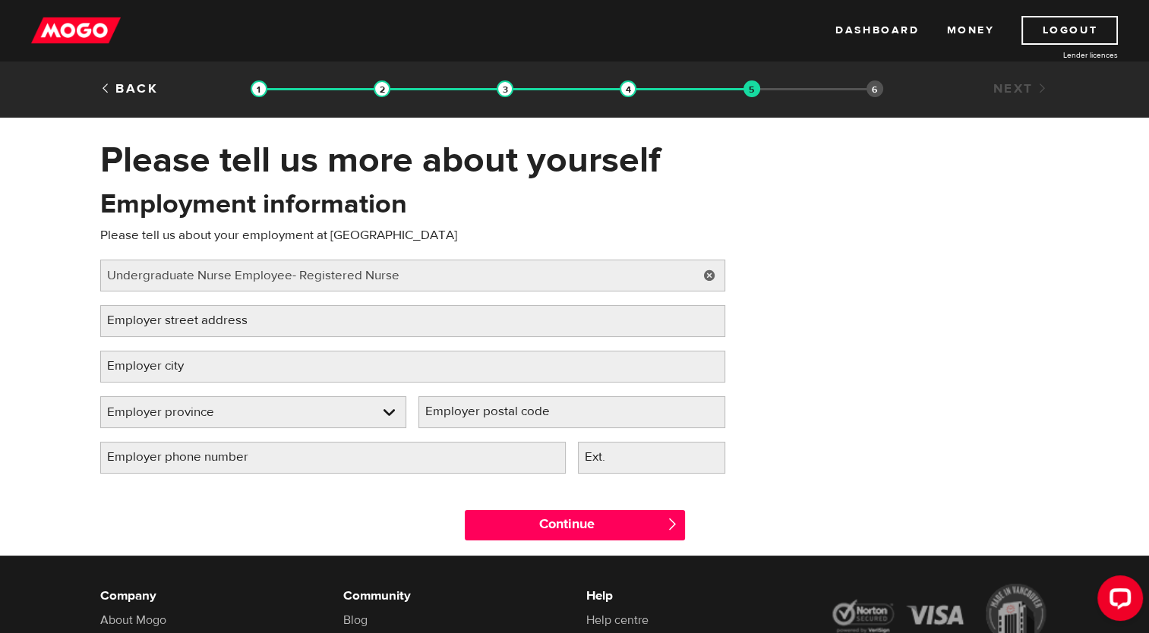
click at [191, 330] on label "Employer street address" at bounding box center [189, 320] width 178 height 31
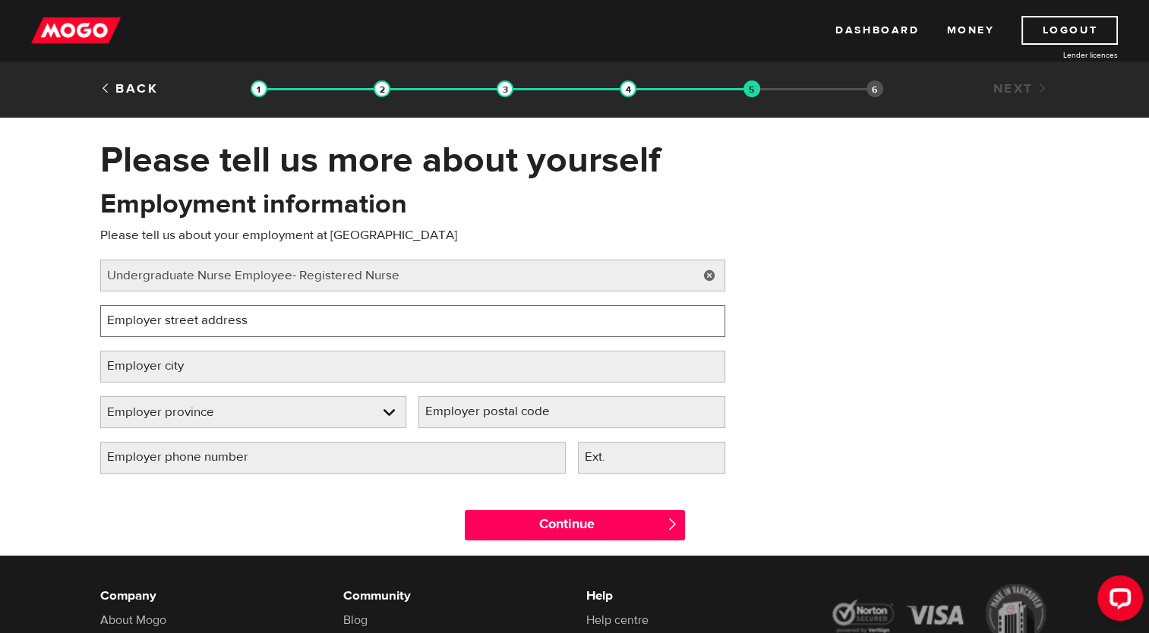
click at [191, 330] on input "Employer street address" at bounding box center [412, 321] width 625 height 32
type input "300 Booth Dr"
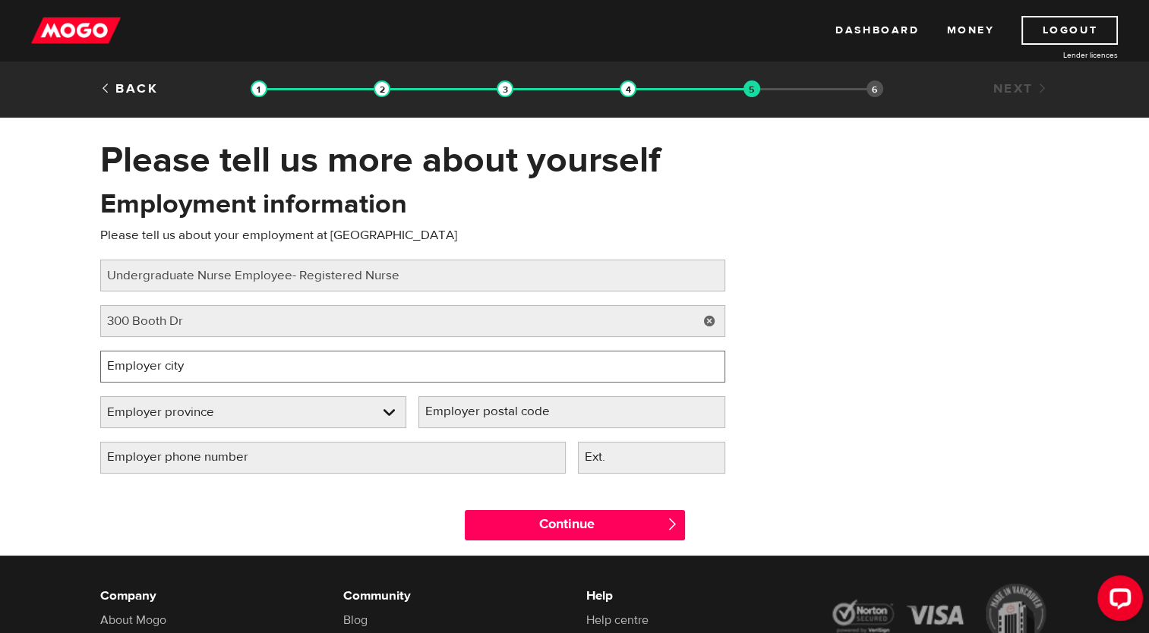
type input "[GEOGRAPHIC_DATA]"
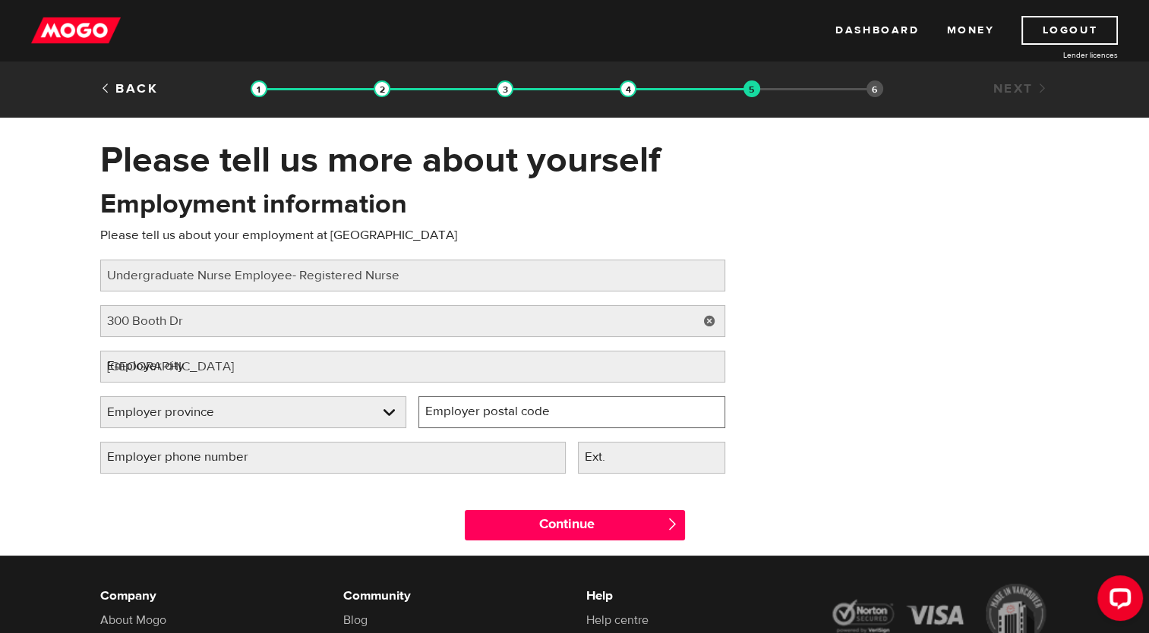
type input "R3J3M7"
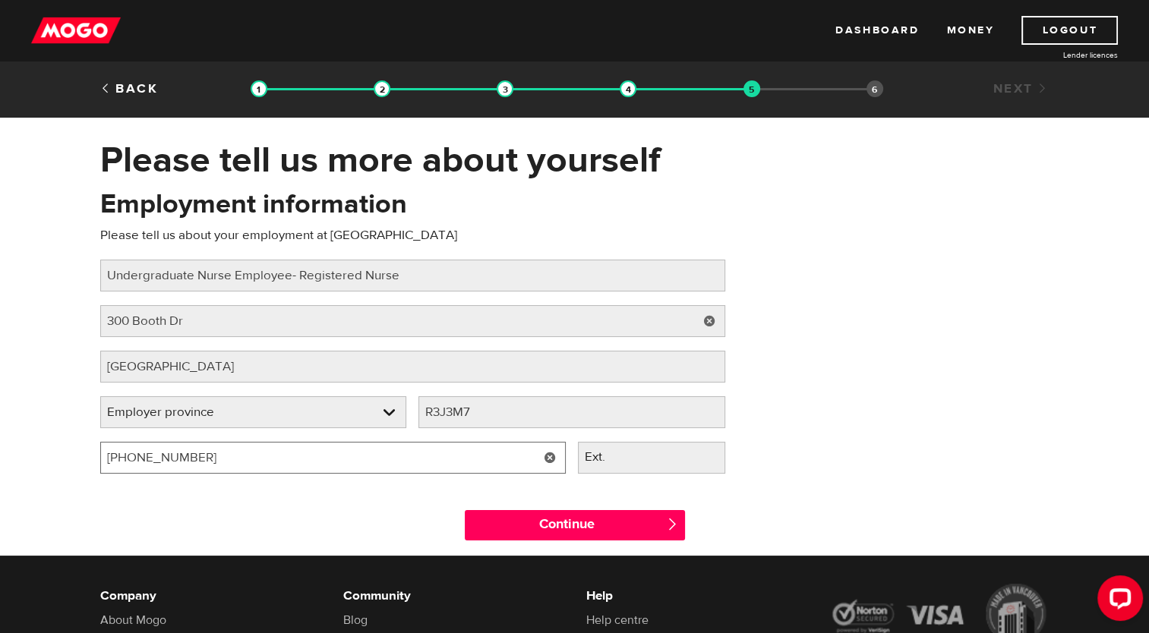
click at [222, 456] on input "[PHONE_NUMBER]" at bounding box center [332, 458] width 465 height 32
type input "[PHONE_NUMBER]"
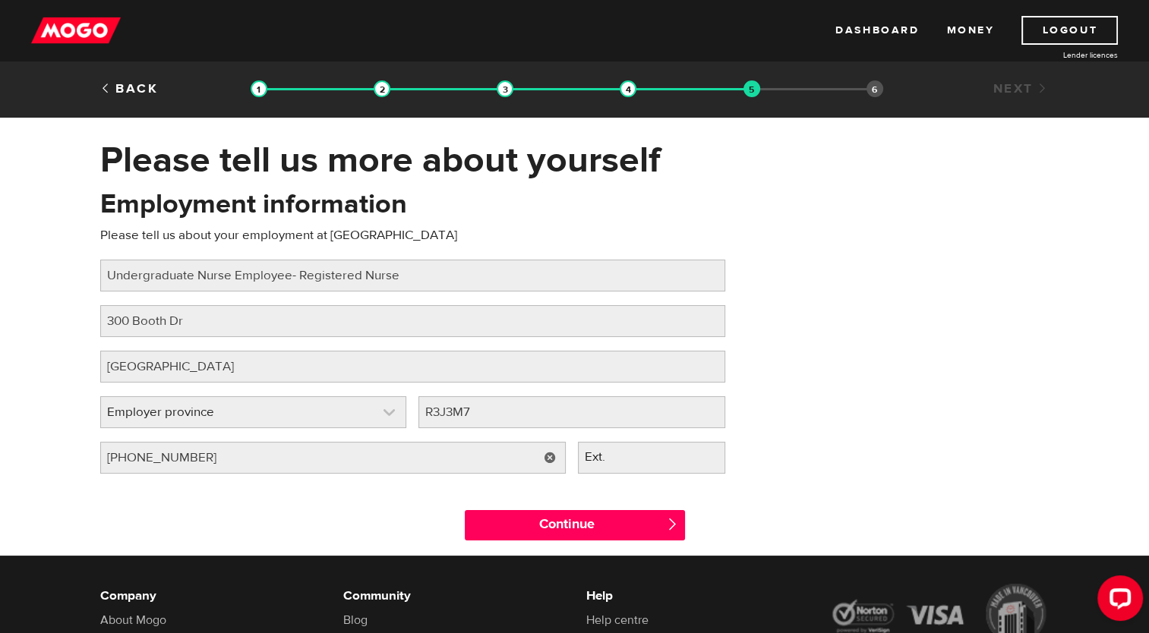
click at [334, 412] on link at bounding box center [253, 412] width 305 height 30
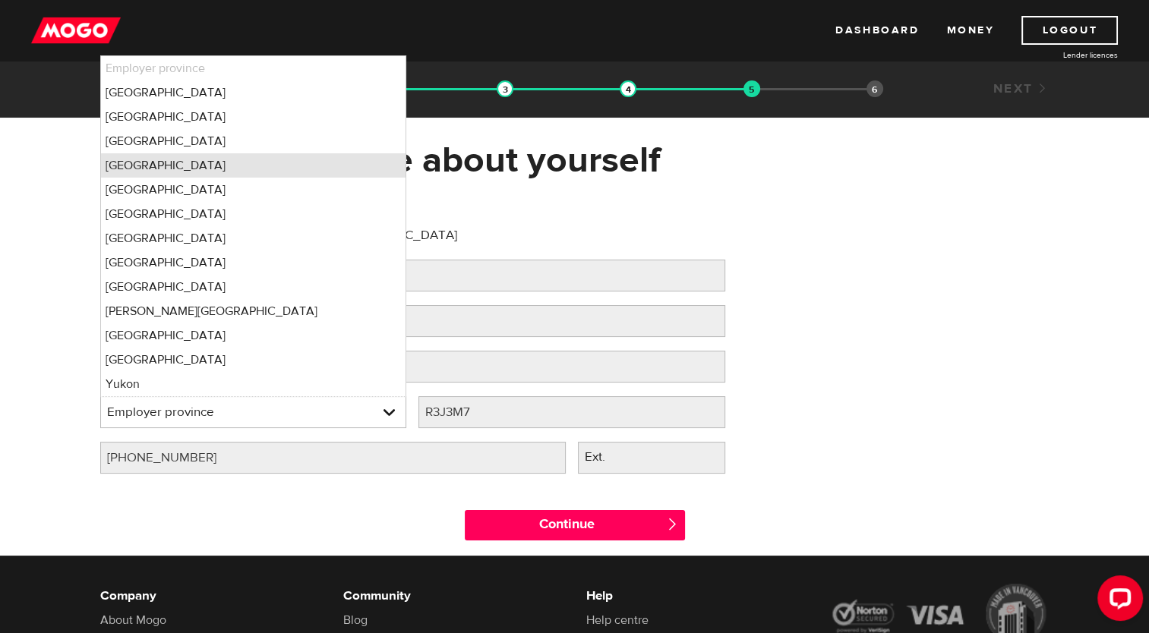
click at [234, 169] on li "Manitoba" at bounding box center [253, 165] width 305 height 24
select select "MB"
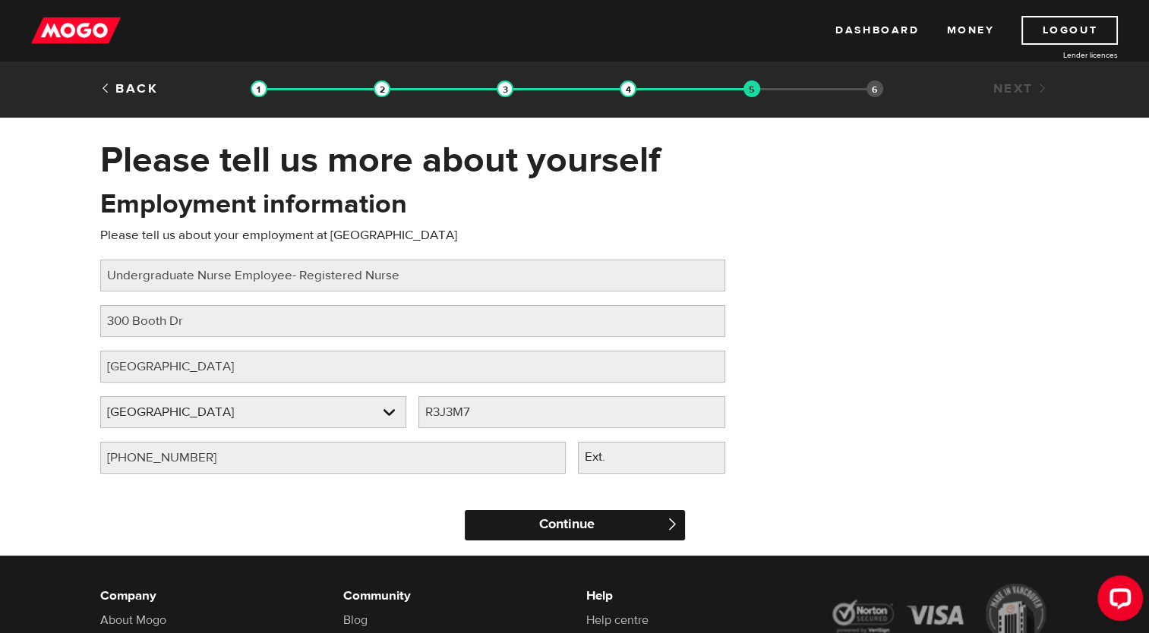
click at [634, 525] on input "Continue" at bounding box center [575, 525] width 220 height 30
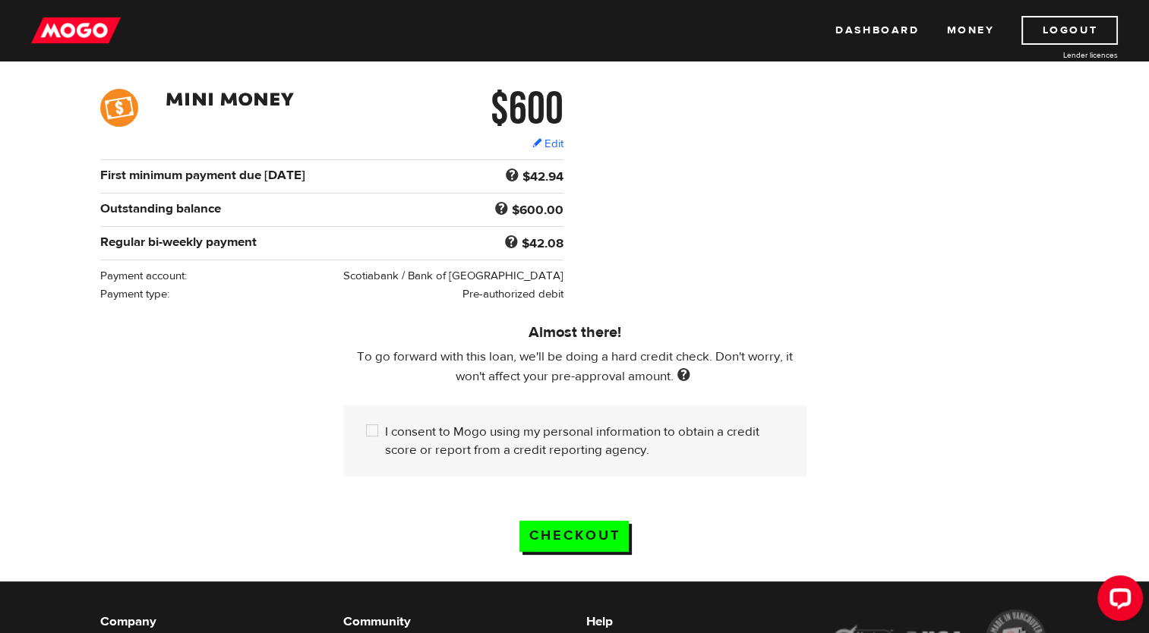
scroll to position [228, 0]
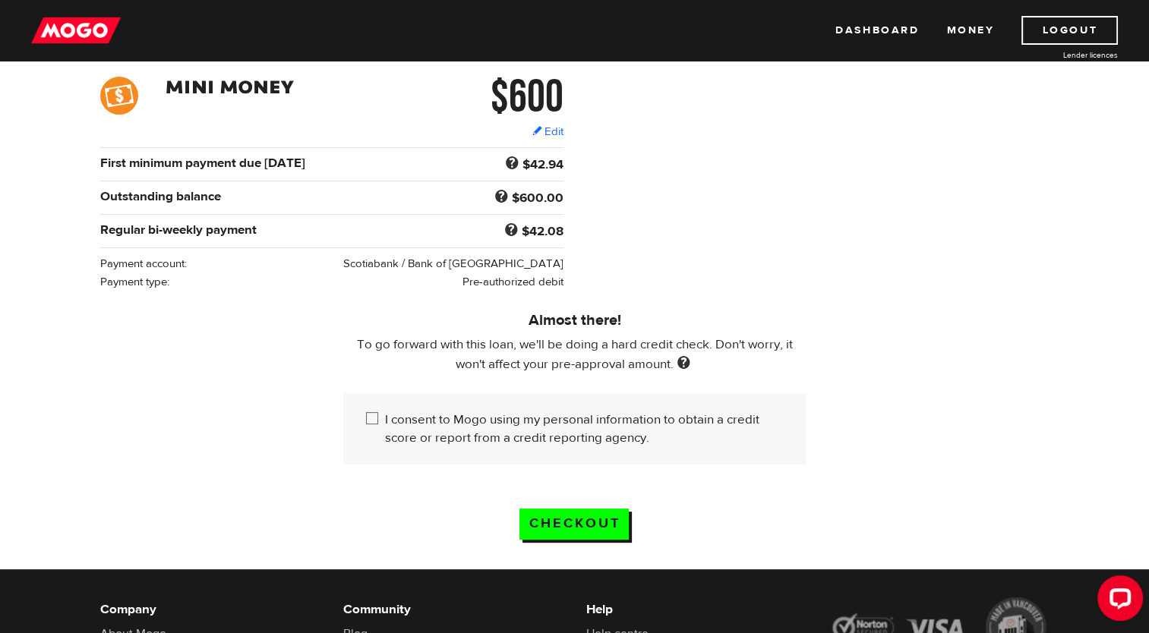
click at [375, 421] on input "I consent to Mogo using my personal information to obtain a credit score or rep…" at bounding box center [375, 420] width 19 height 19
checkbox input "true"
click at [600, 525] on input "Checkout" at bounding box center [573, 524] width 109 height 31
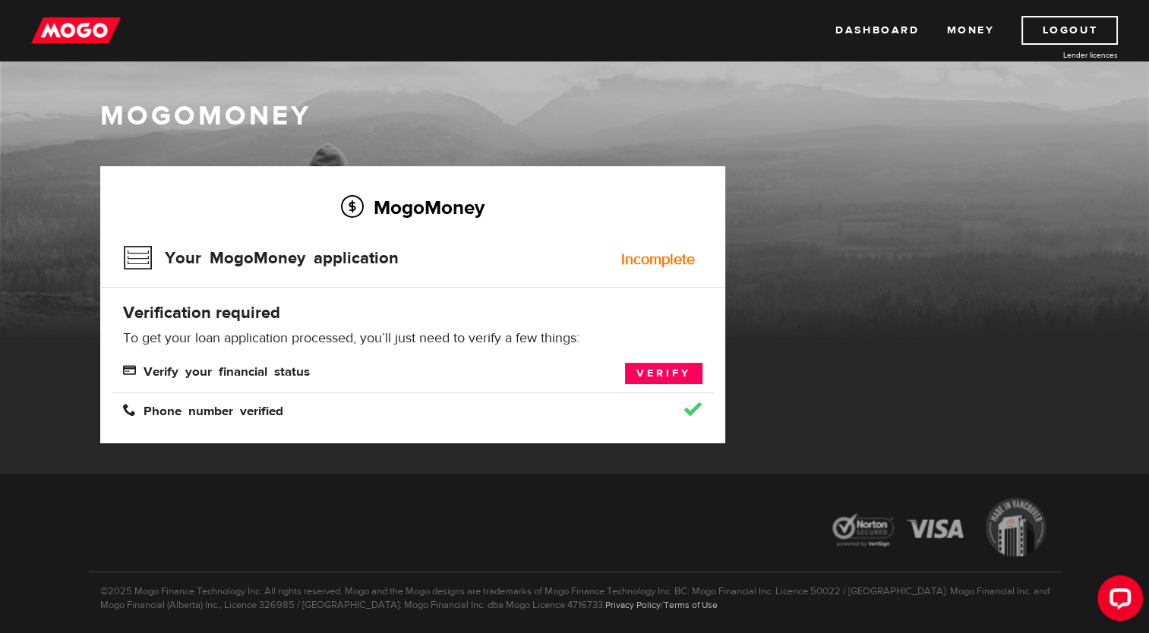
click at [661, 266] on div "Incomplete" at bounding box center [658, 259] width 74 height 15
click at [674, 378] on link "Verify" at bounding box center [663, 373] width 77 height 21
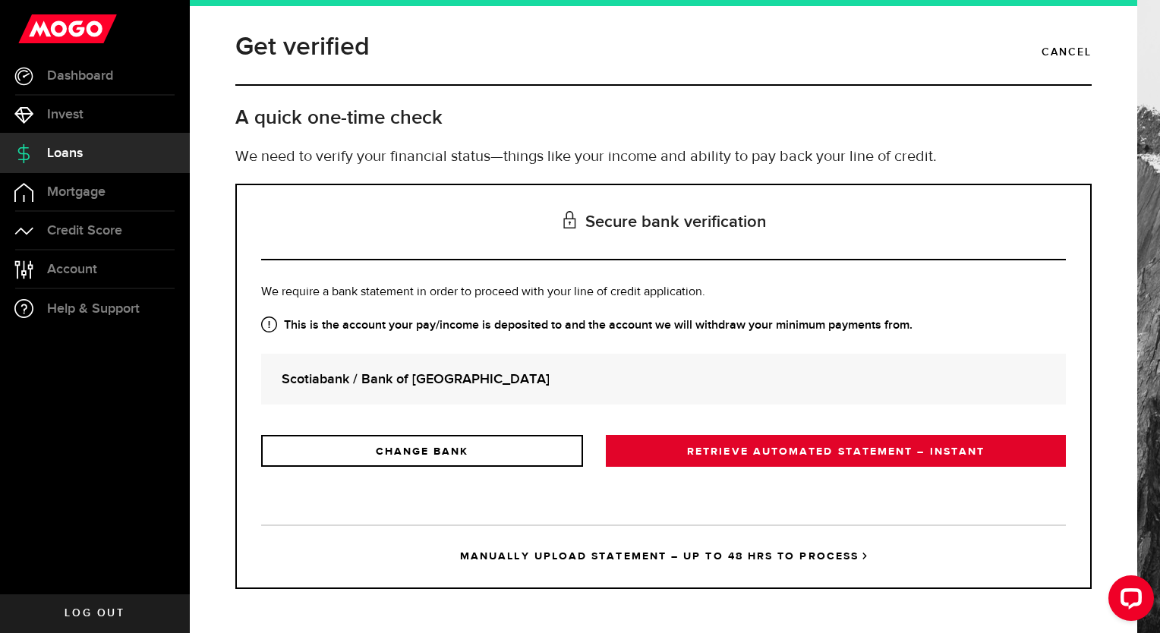
click at [703, 447] on link "RETRIEVE AUTOMATED STATEMENT – INSTANT" at bounding box center [836, 451] width 460 height 32
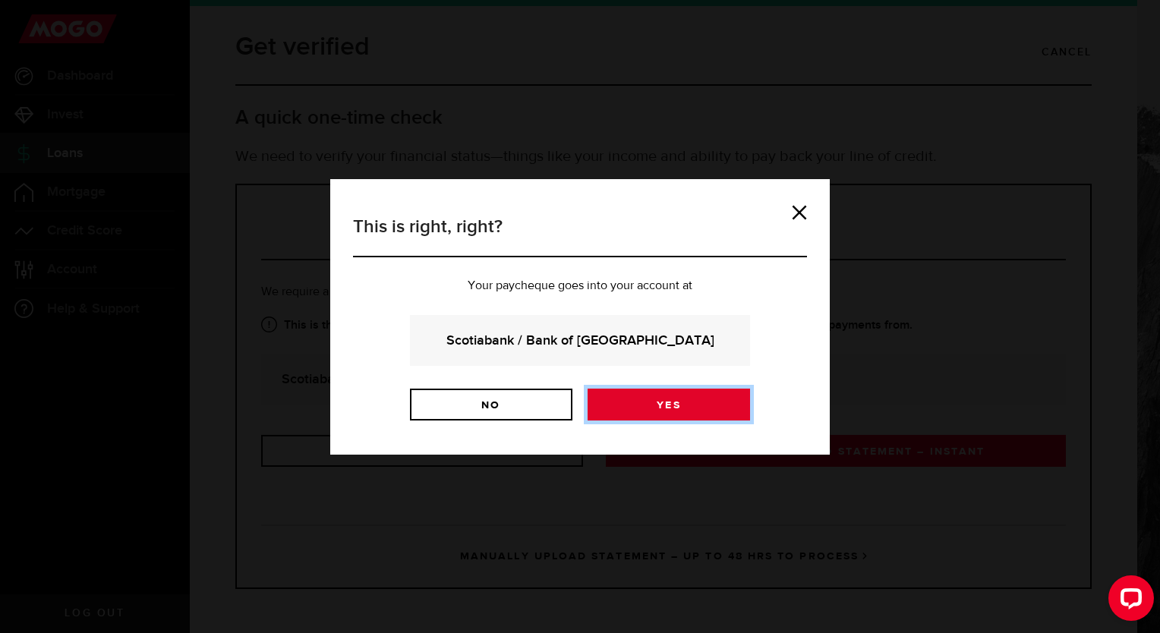
click at [688, 399] on link "Yes" at bounding box center [669, 405] width 162 height 32
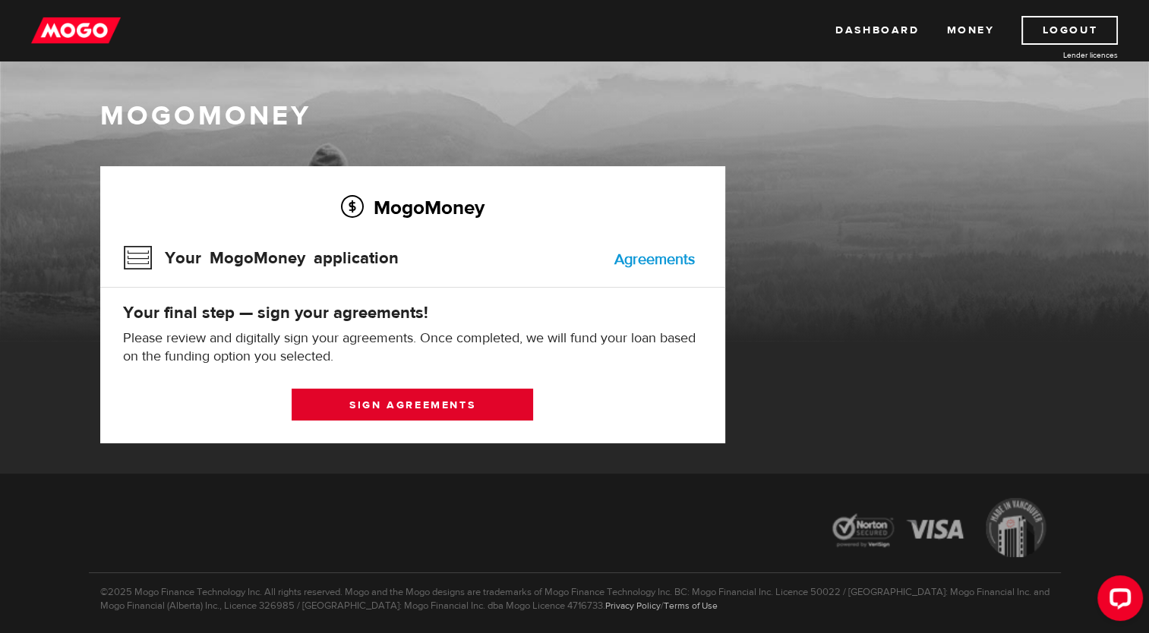
click at [406, 399] on link "Sign agreements" at bounding box center [412, 405] width 241 height 32
